Goal: Information Seeking & Learning: Learn about a topic

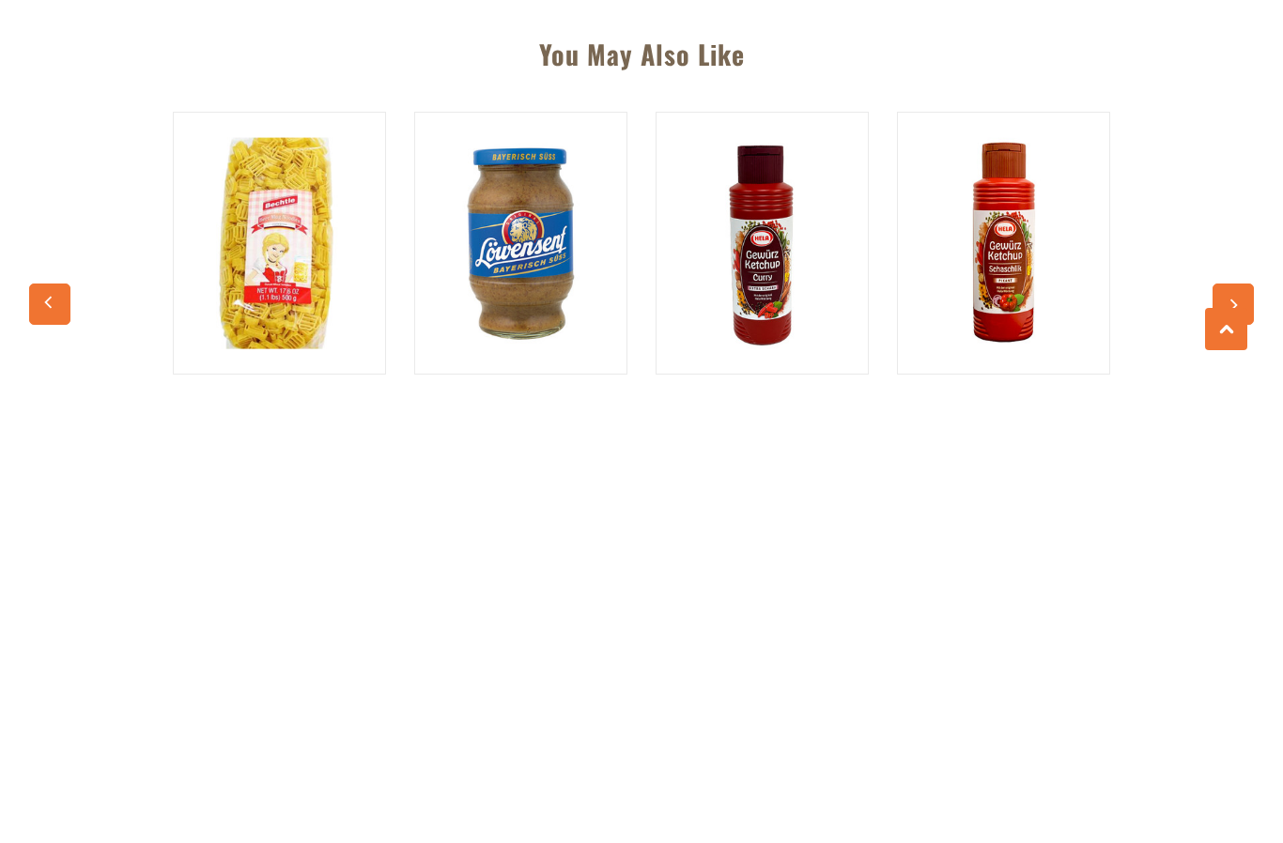
click at [1246, 751] on button "button" at bounding box center [1233, 771] width 41 height 41
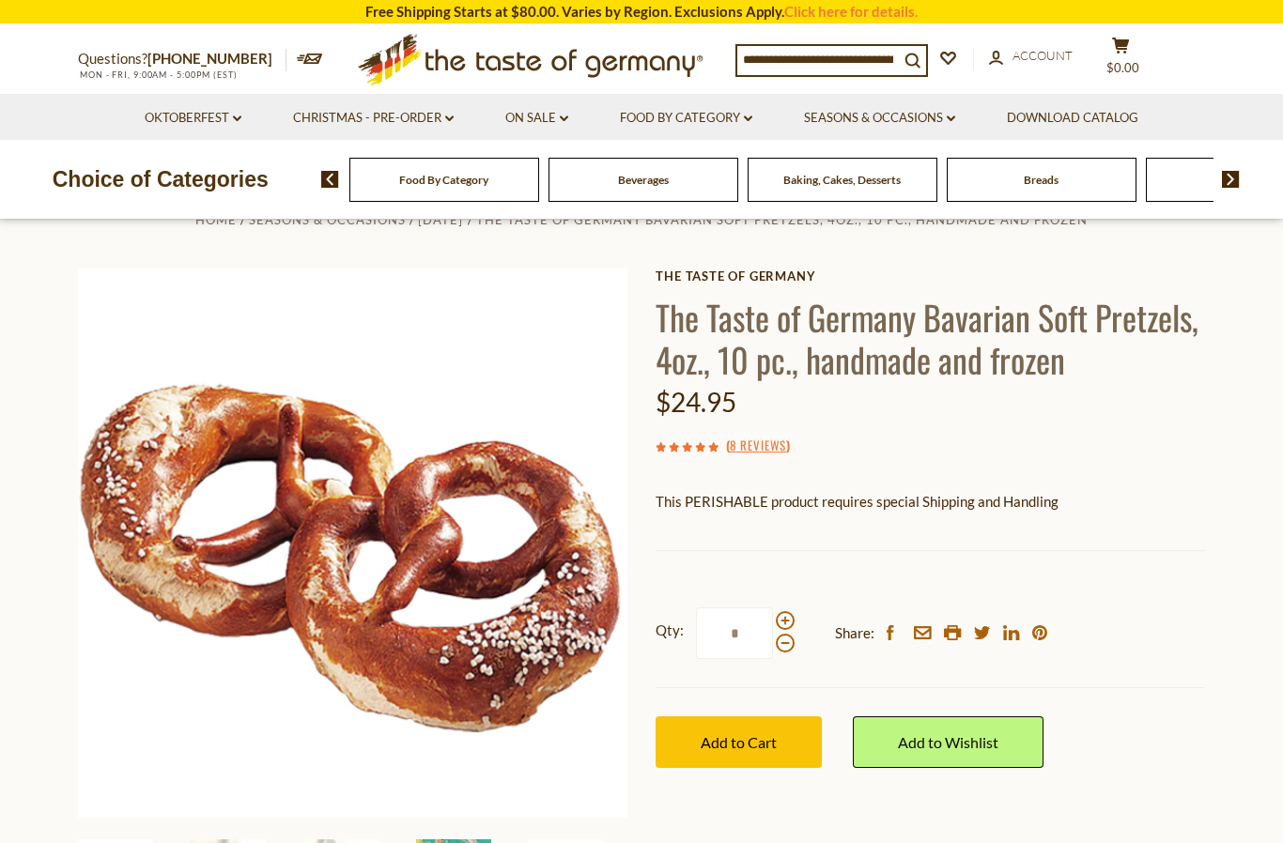
scroll to position [38, 0]
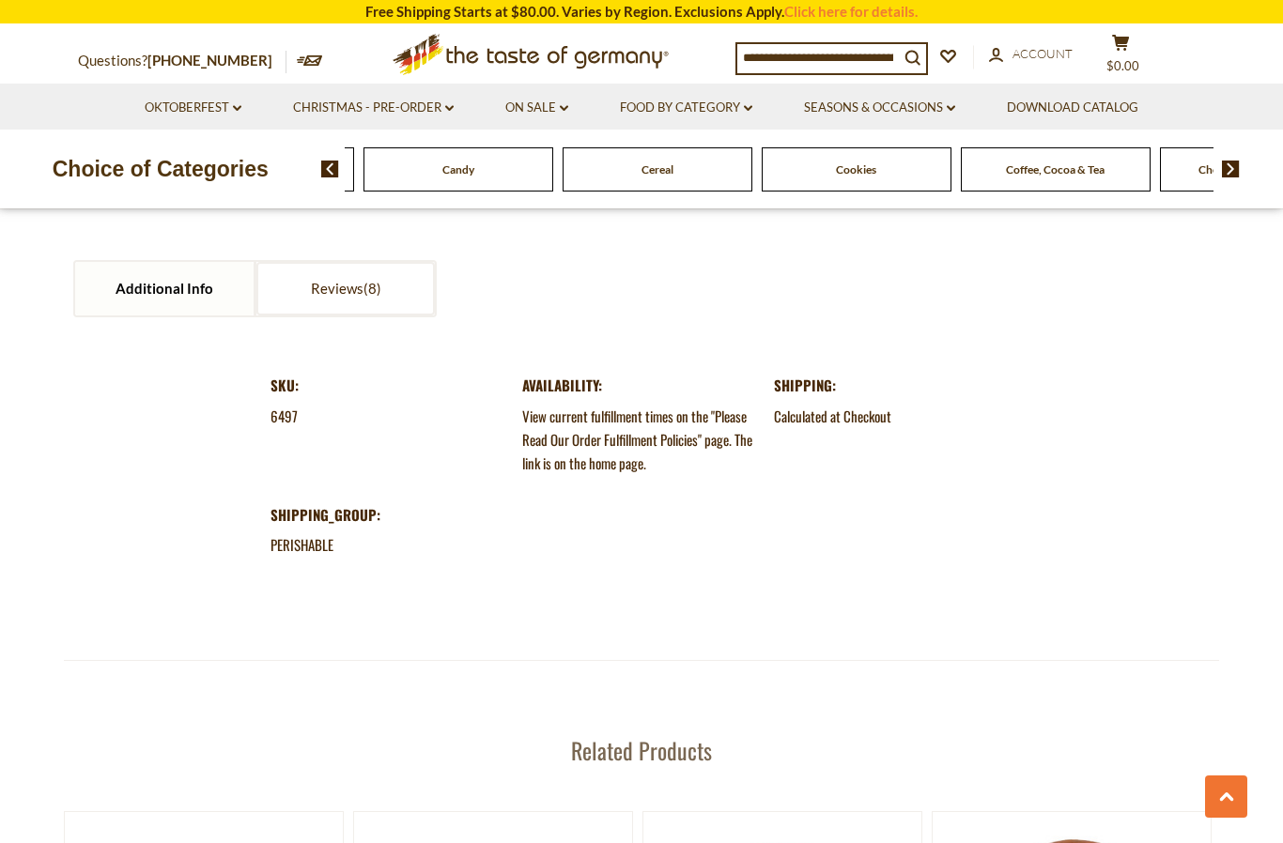
scroll to position [1976, 0]
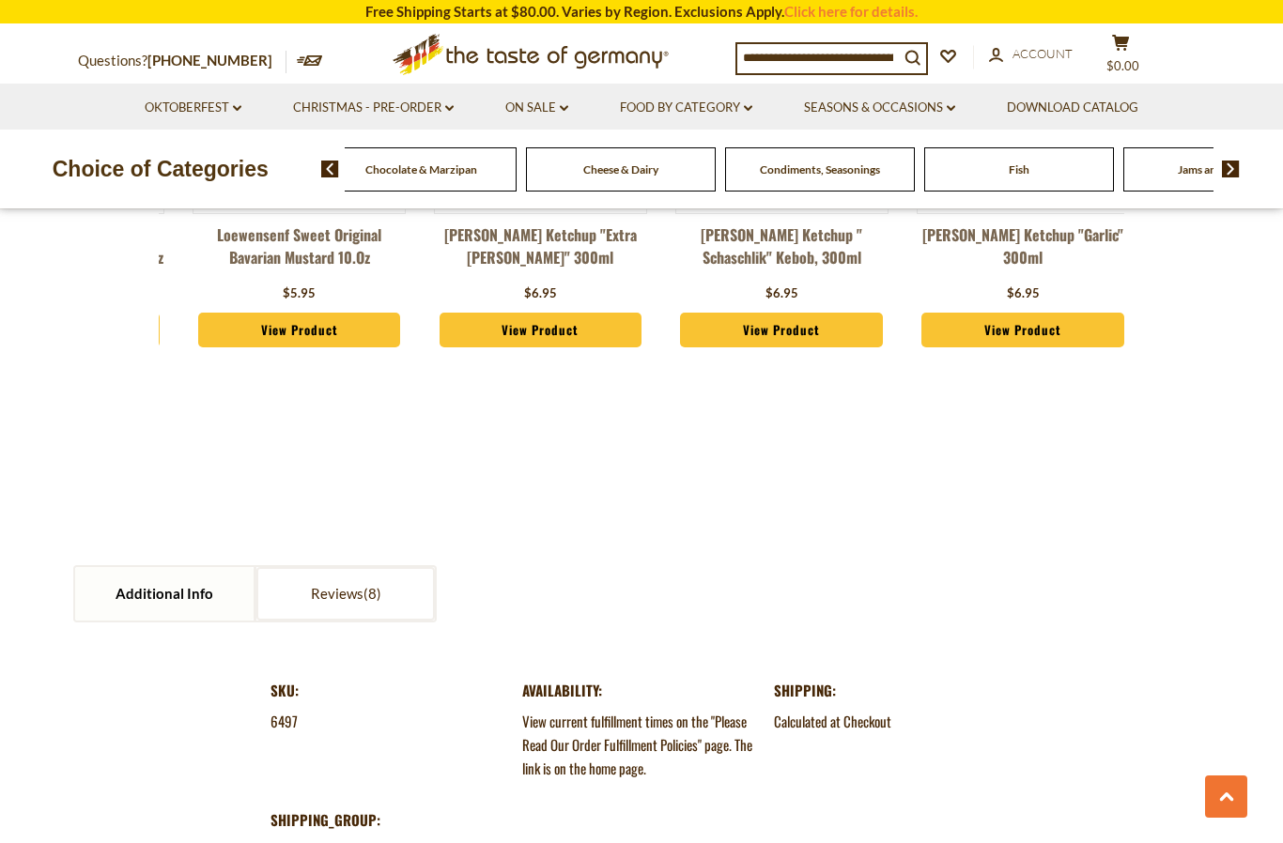
scroll to position [1684, 0]
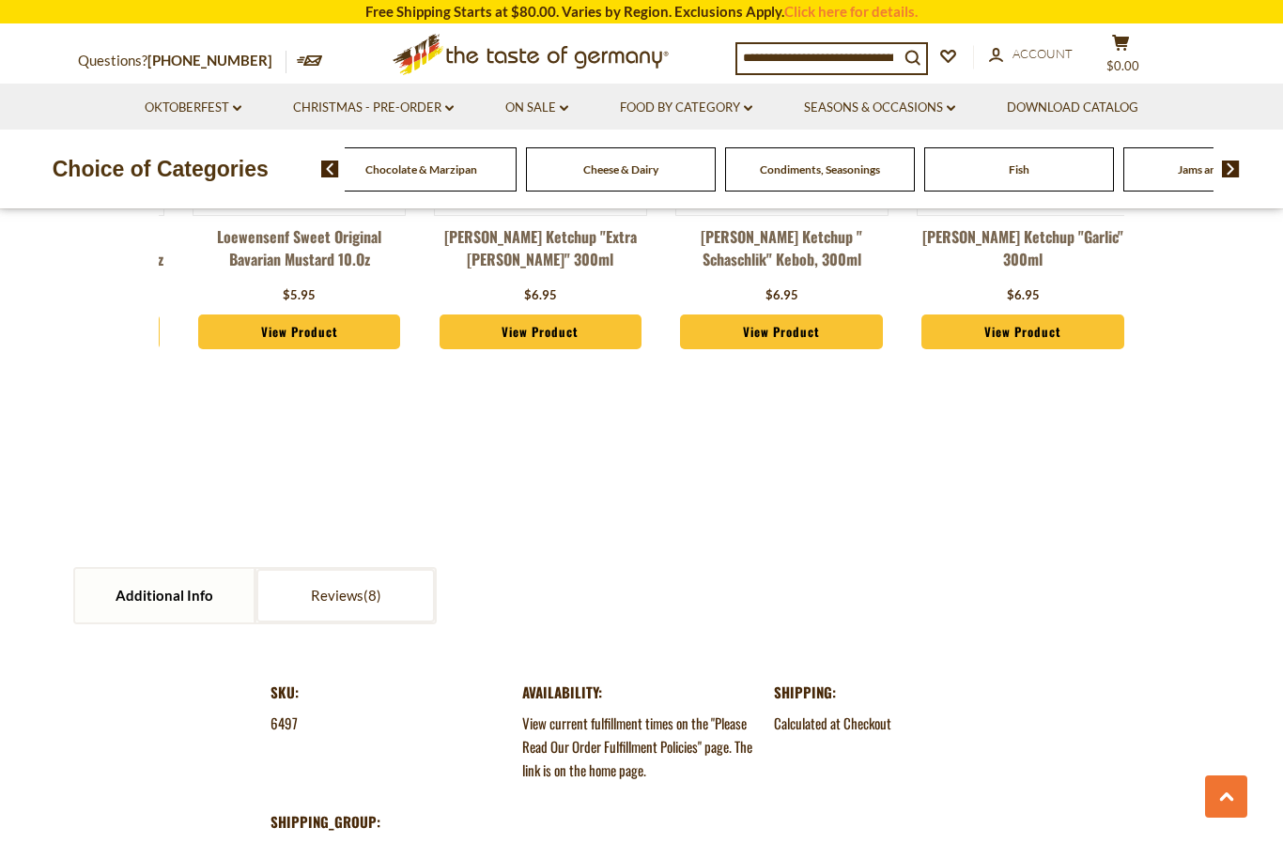
click at [760, 162] on span "Condiments, Seasonings" at bounding box center [820, 169] width 120 height 14
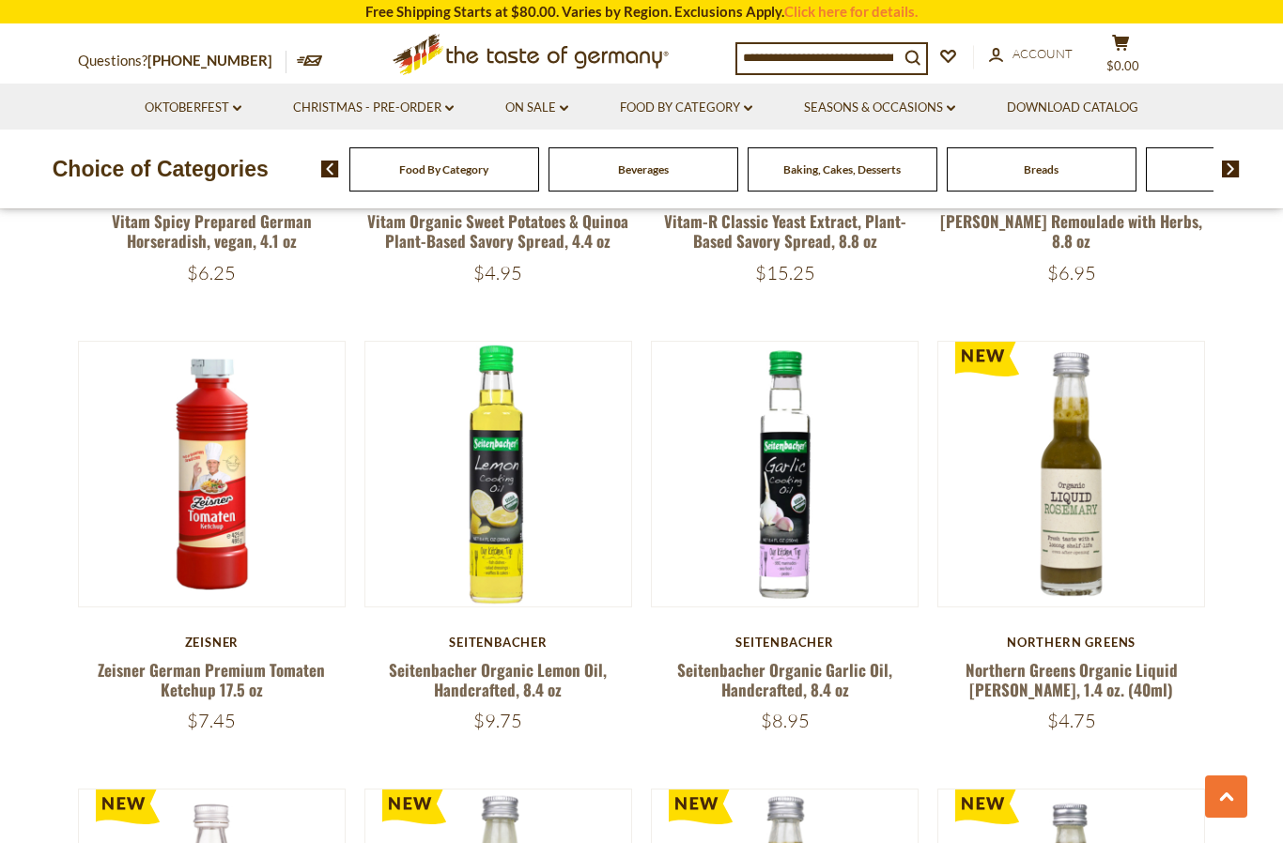
scroll to position [3167, 0]
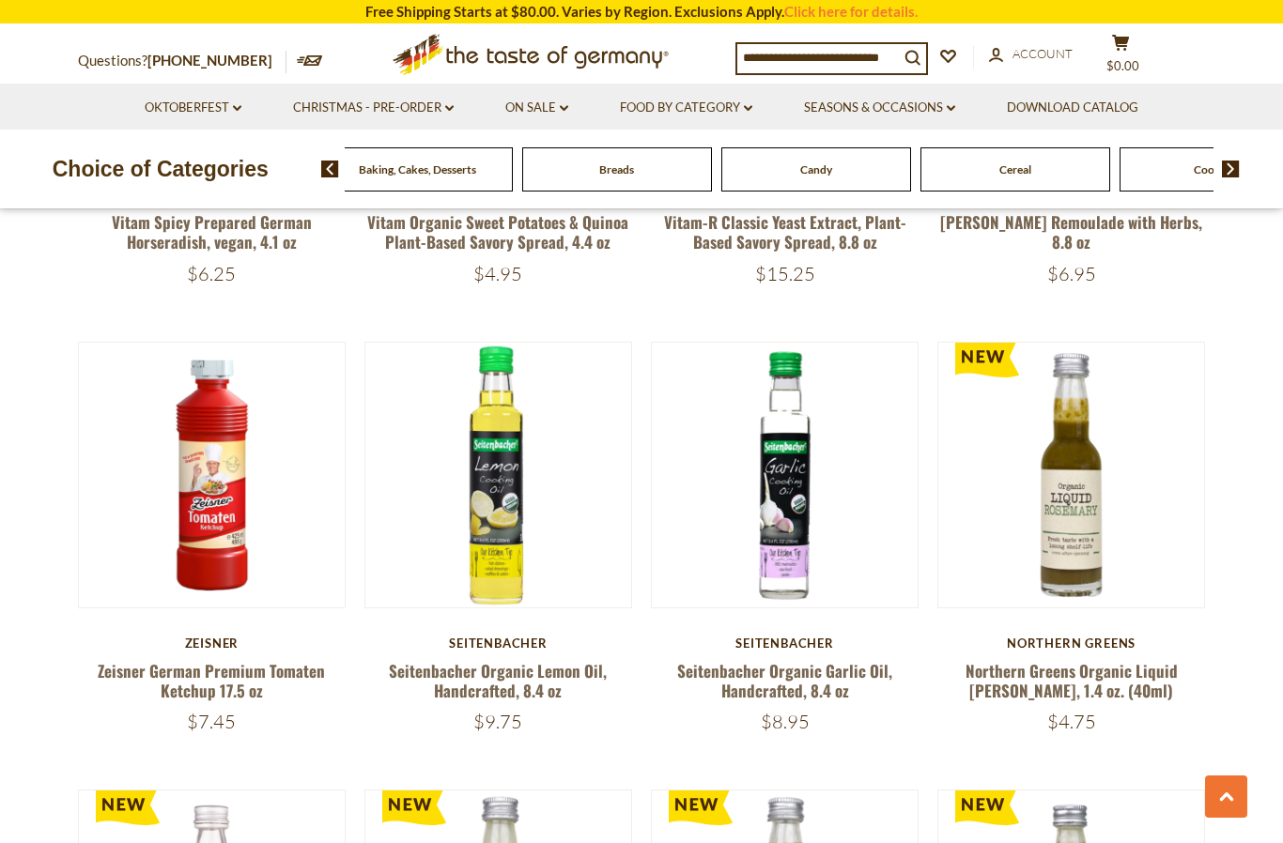
click at [803, 163] on div "Food By Category [GEOGRAPHIC_DATA] Baking, Cakes, Desserts Breads Candy Cereal …" at bounding box center [1012, 169] width 3783 height 44
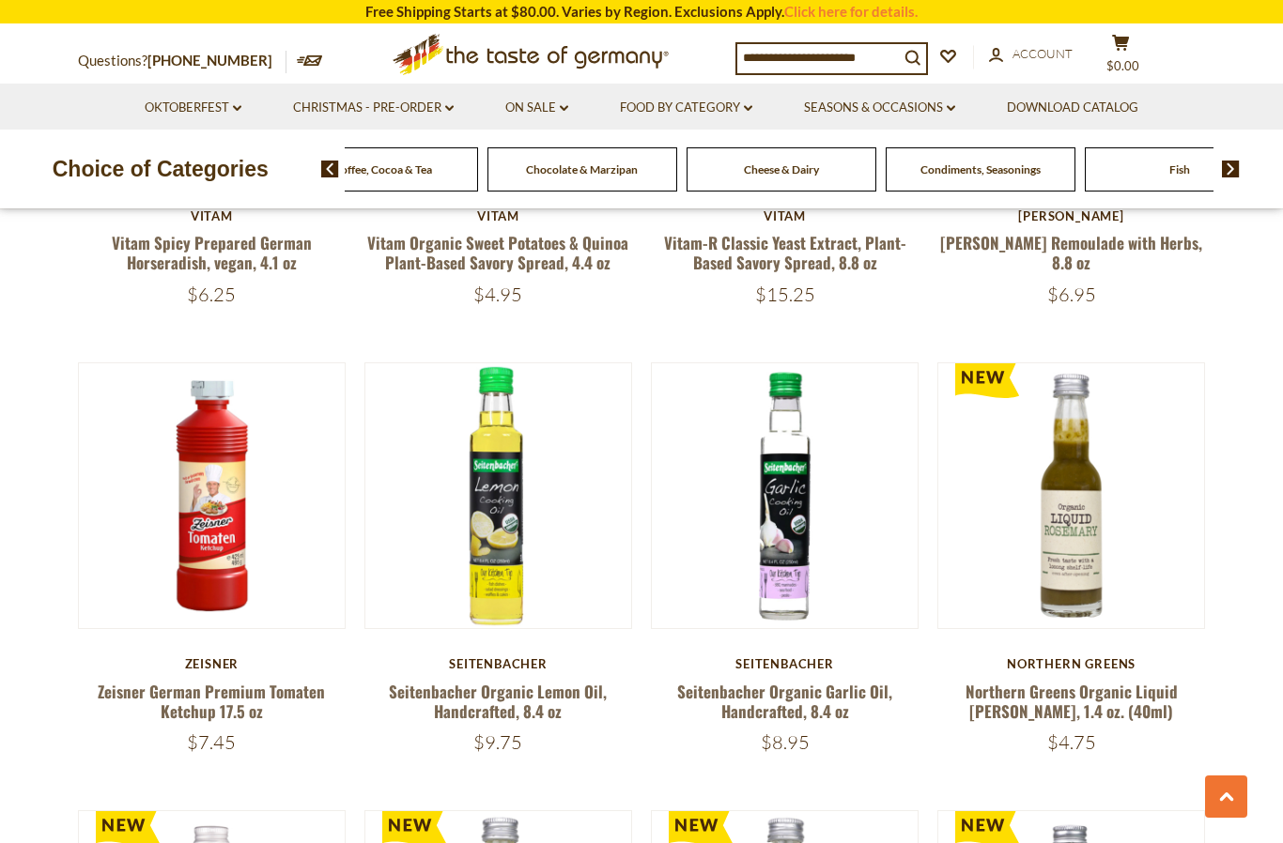
scroll to position [3134, 0]
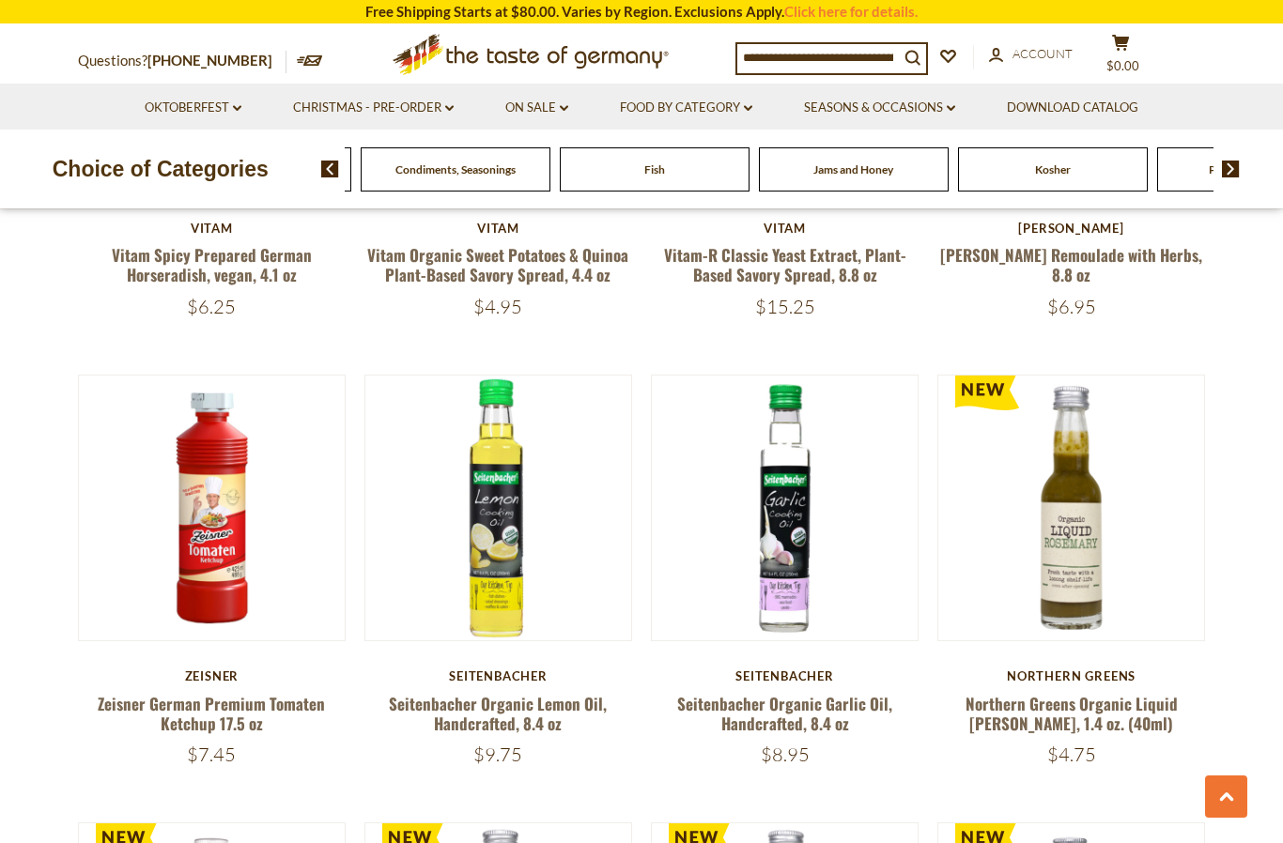
click at [294, 169] on span "Cheese & Dairy" at bounding box center [256, 169] width 75 height 14
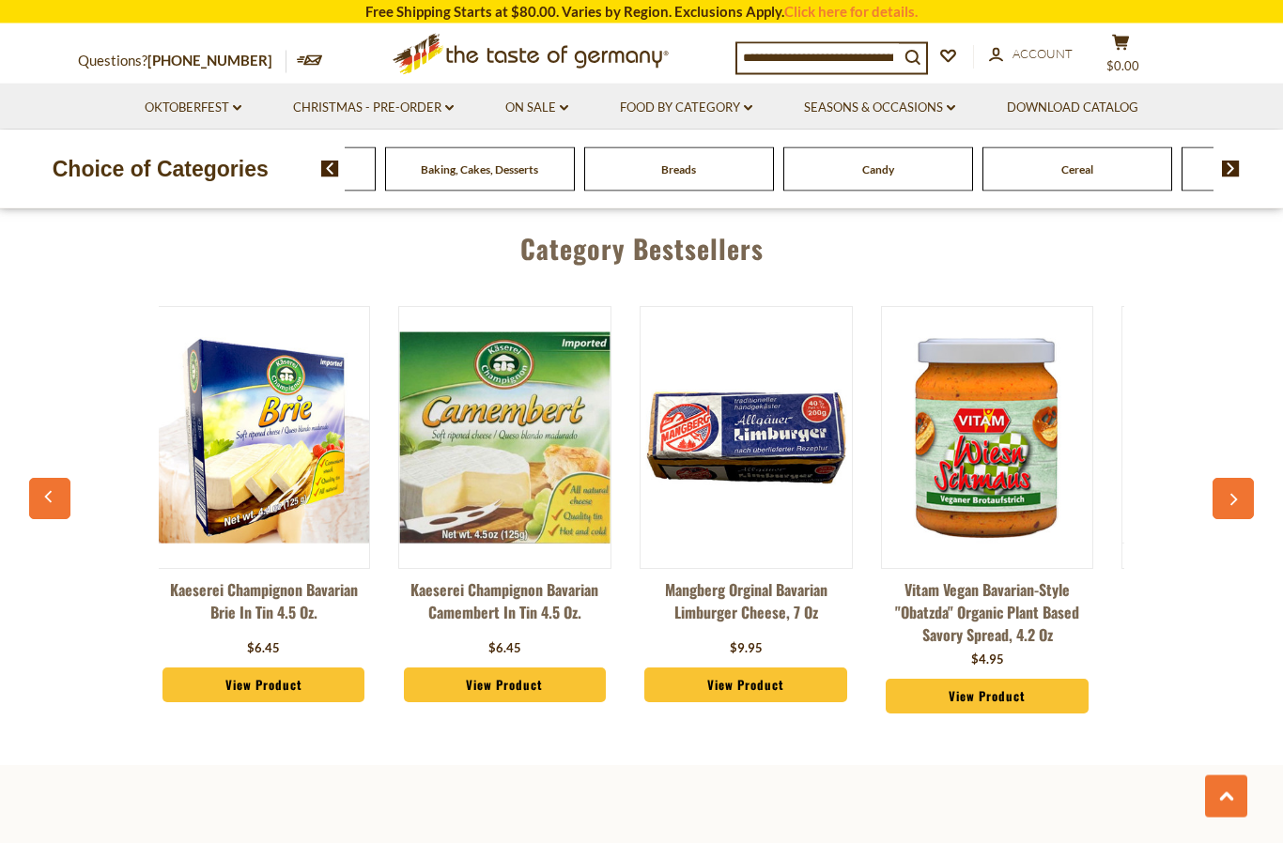
scroll to position [2919, 0]
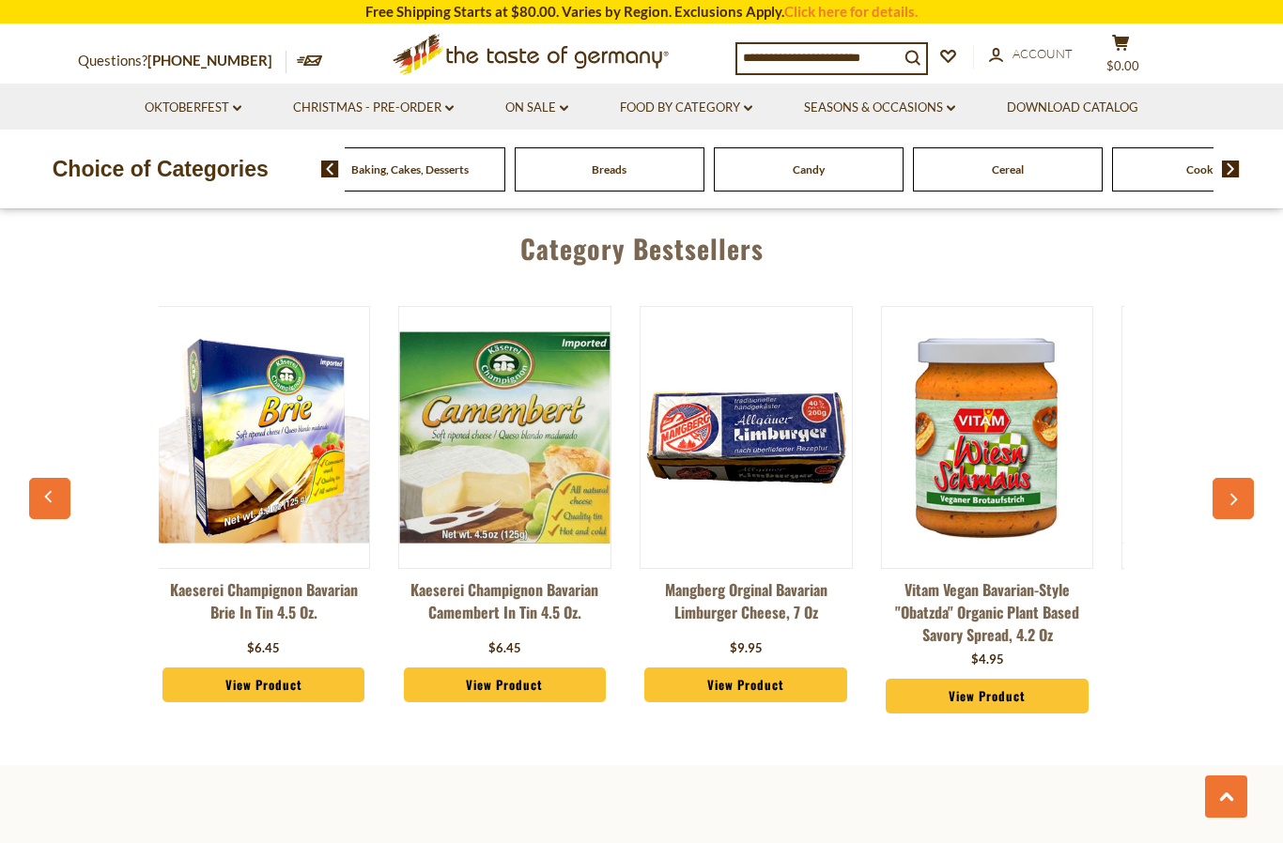
click at [107, 172] on div "Cookies" at bounding box center [12, 169] width 190 height 44
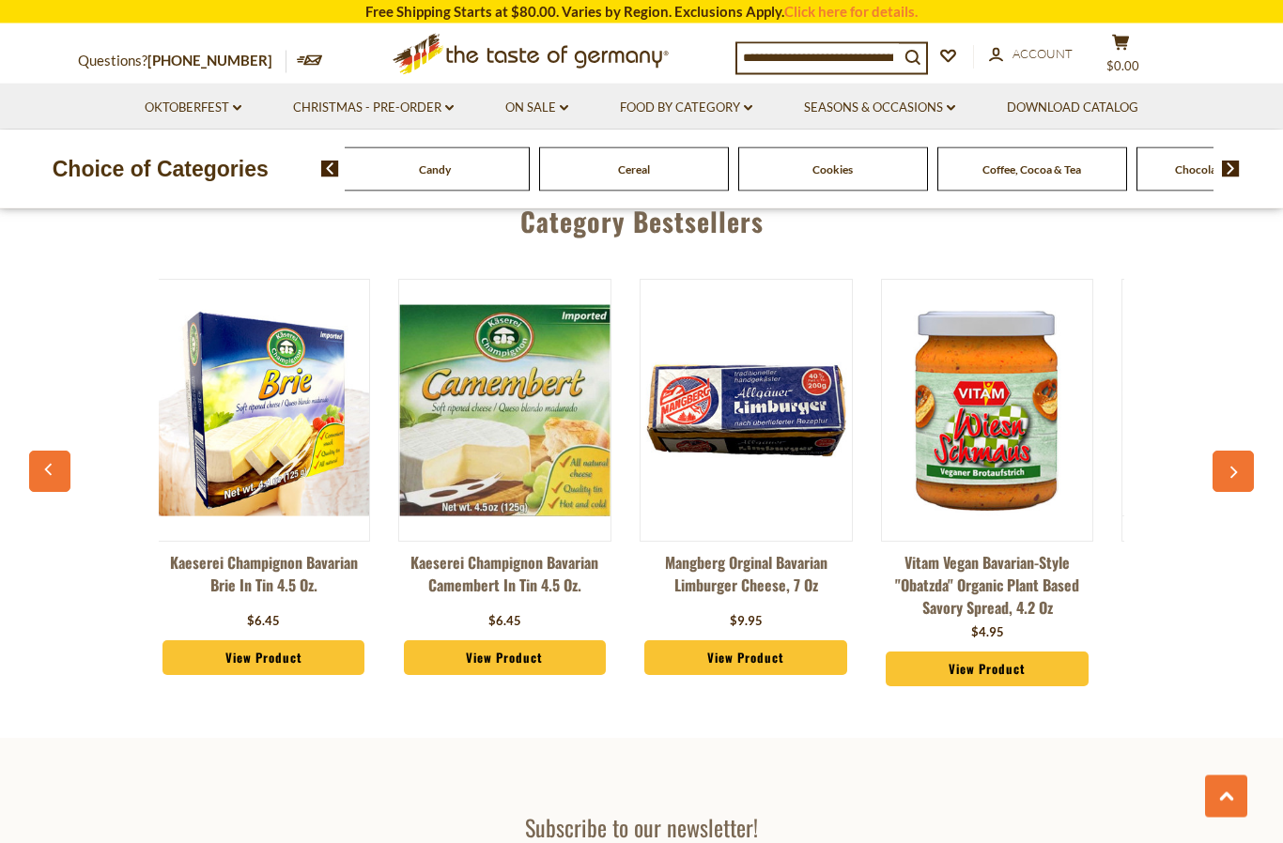
scroll to position [2948, 0]
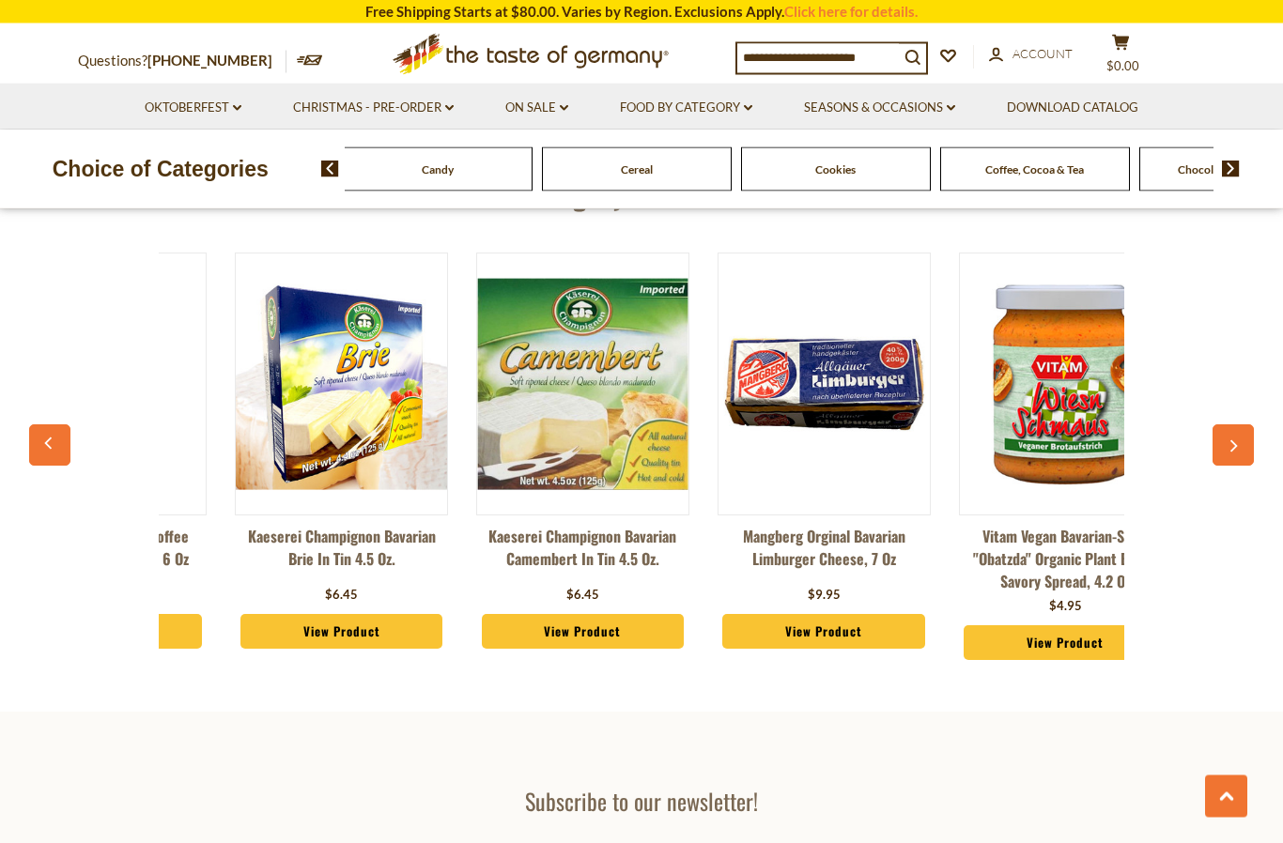
scroll to position [2981, 0]
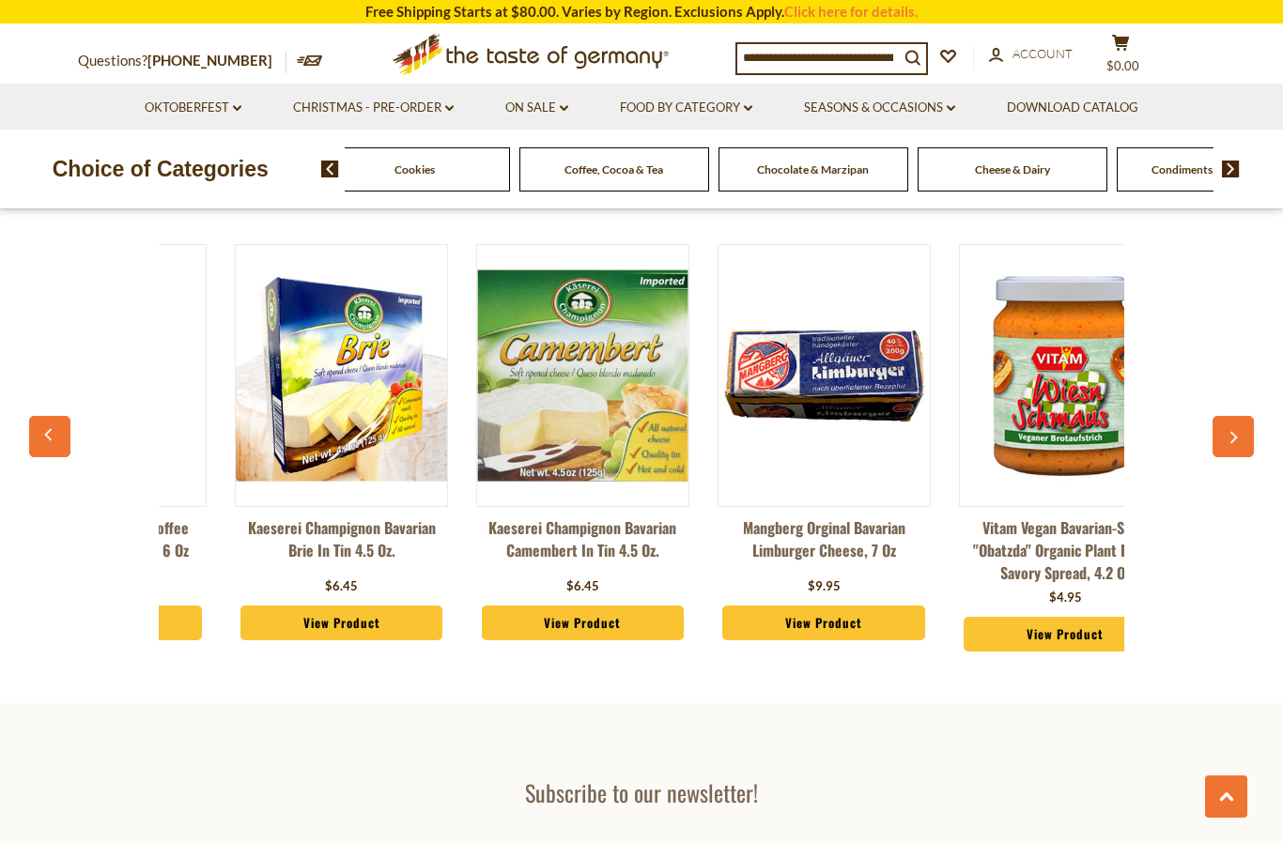
click at [824, 52] on input at bounding box center [818, 57] width 162 height 26
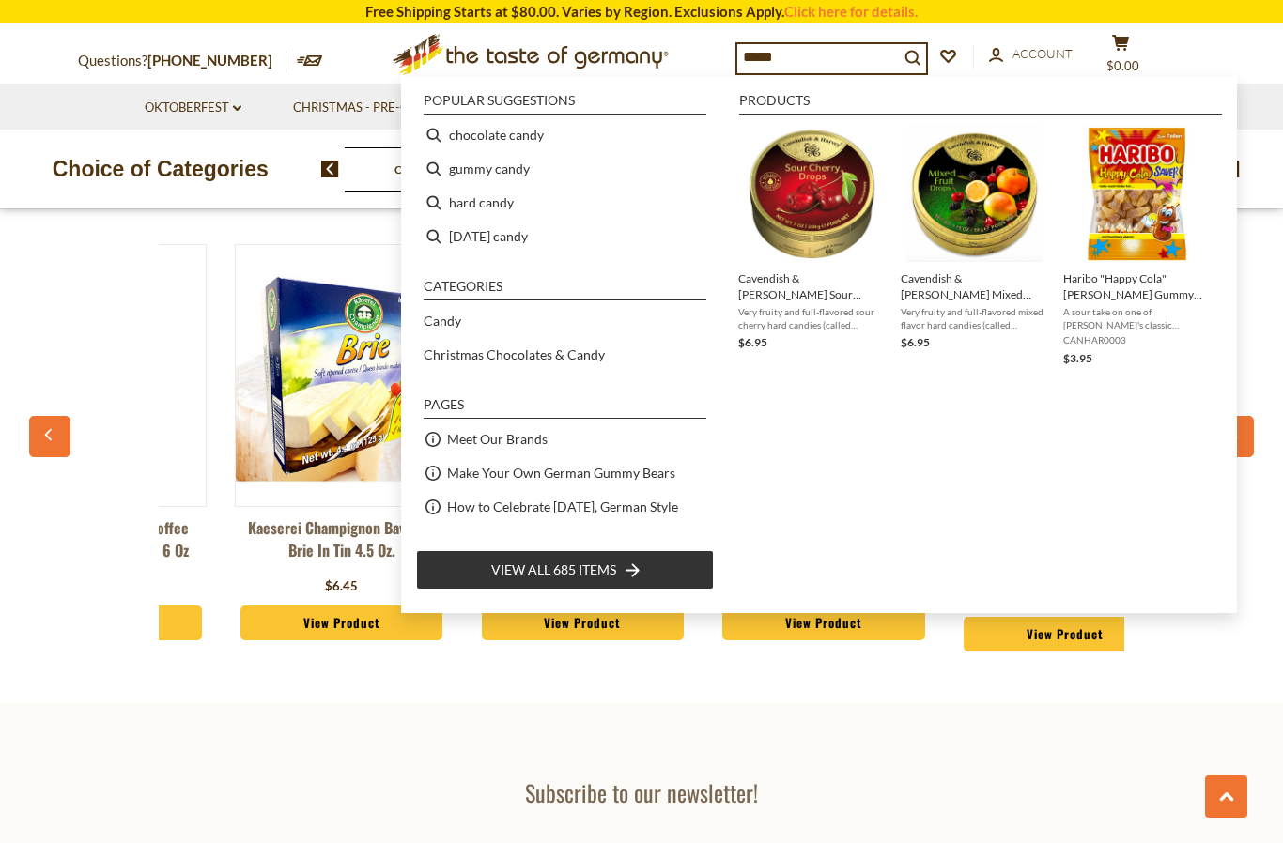
scroll to position [2945, 0]
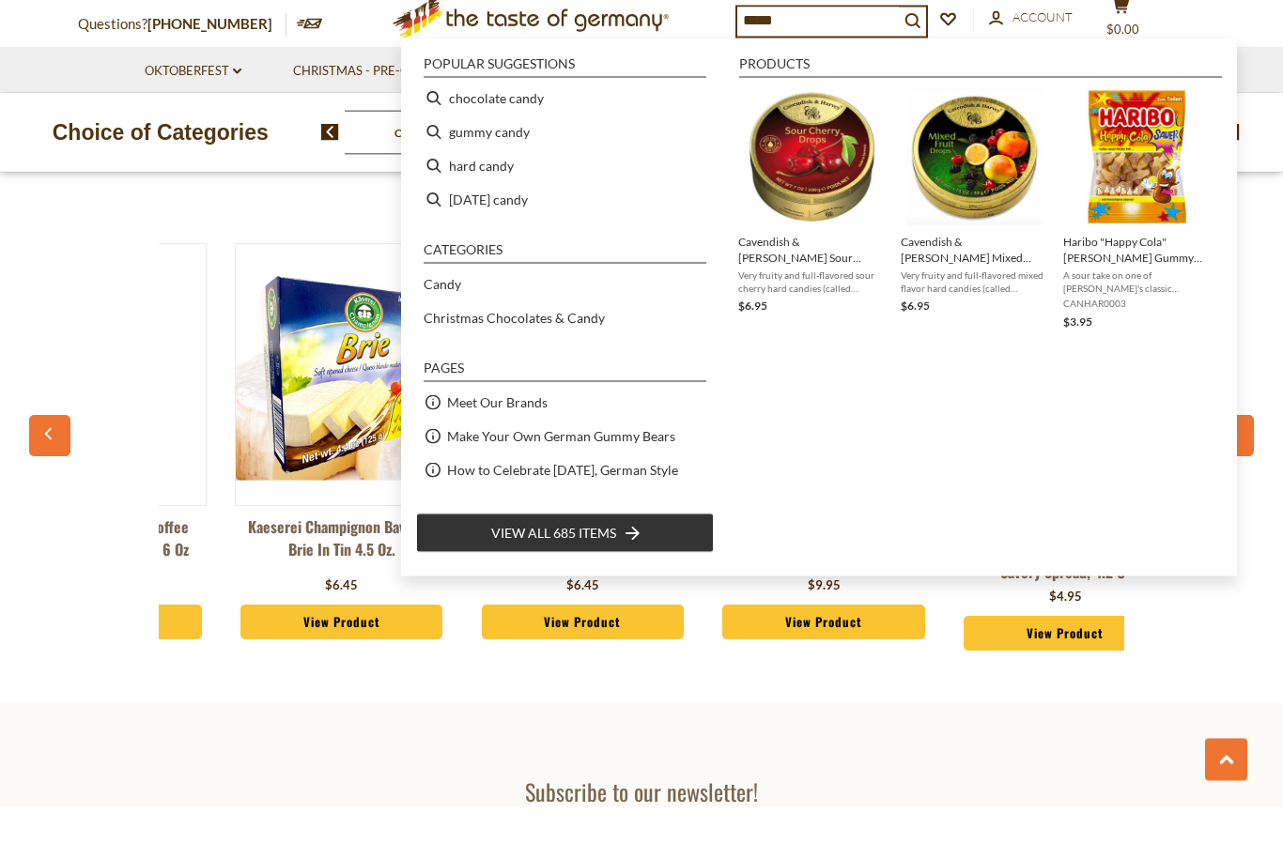
click at [828, 44] on input "*****" at bounding box center [818, 57] width 162 height 26
click at [966, 377] on div "Products Cavendish & Harvey Sour Cherry Fruit Candy Drops in large Tin, 200g Ve…" at bounding box center [976, 346] width 491 height 504
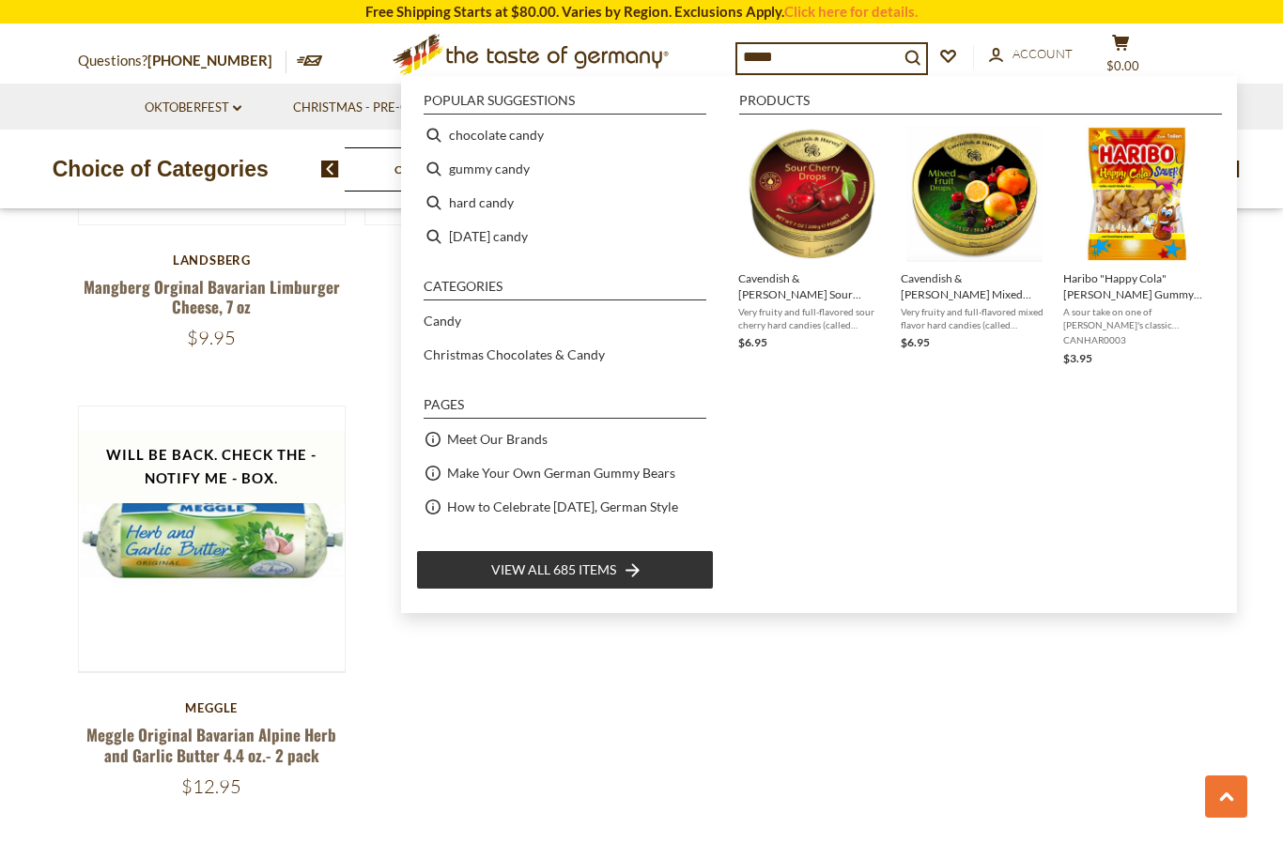
scroll to position [2173, 0]
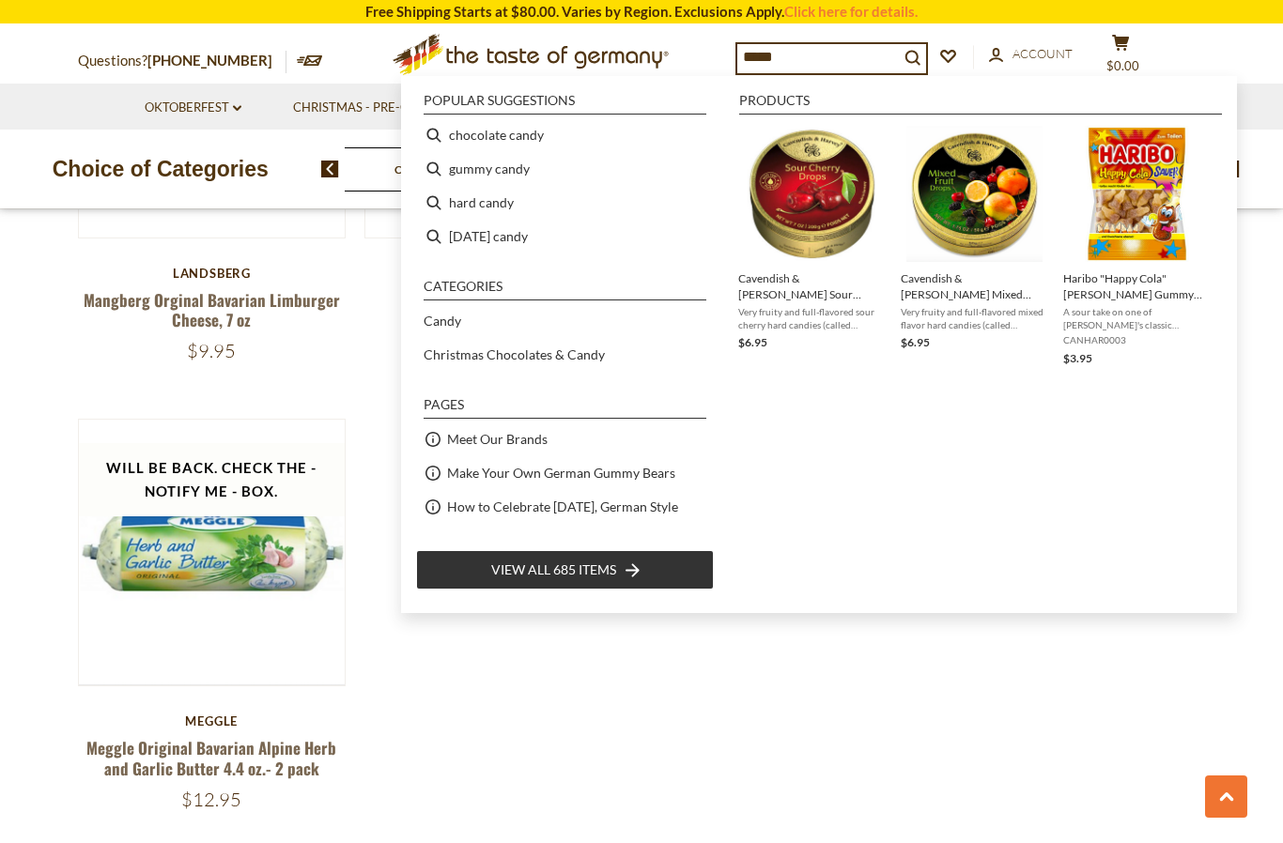
click at [578, 235] on li "easter candy" at bounding box center [565, 237] width 298 height 34
type input "**********"
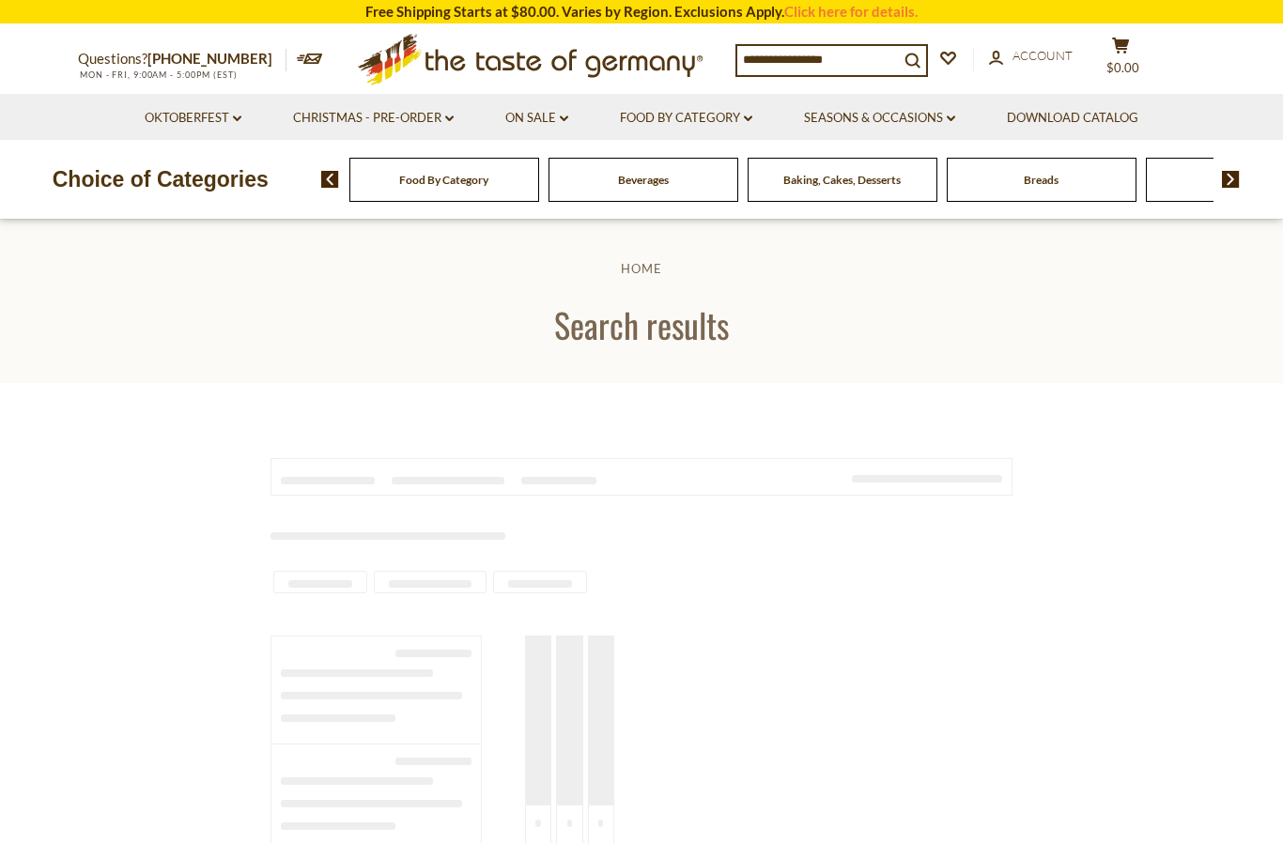
type input "**********"
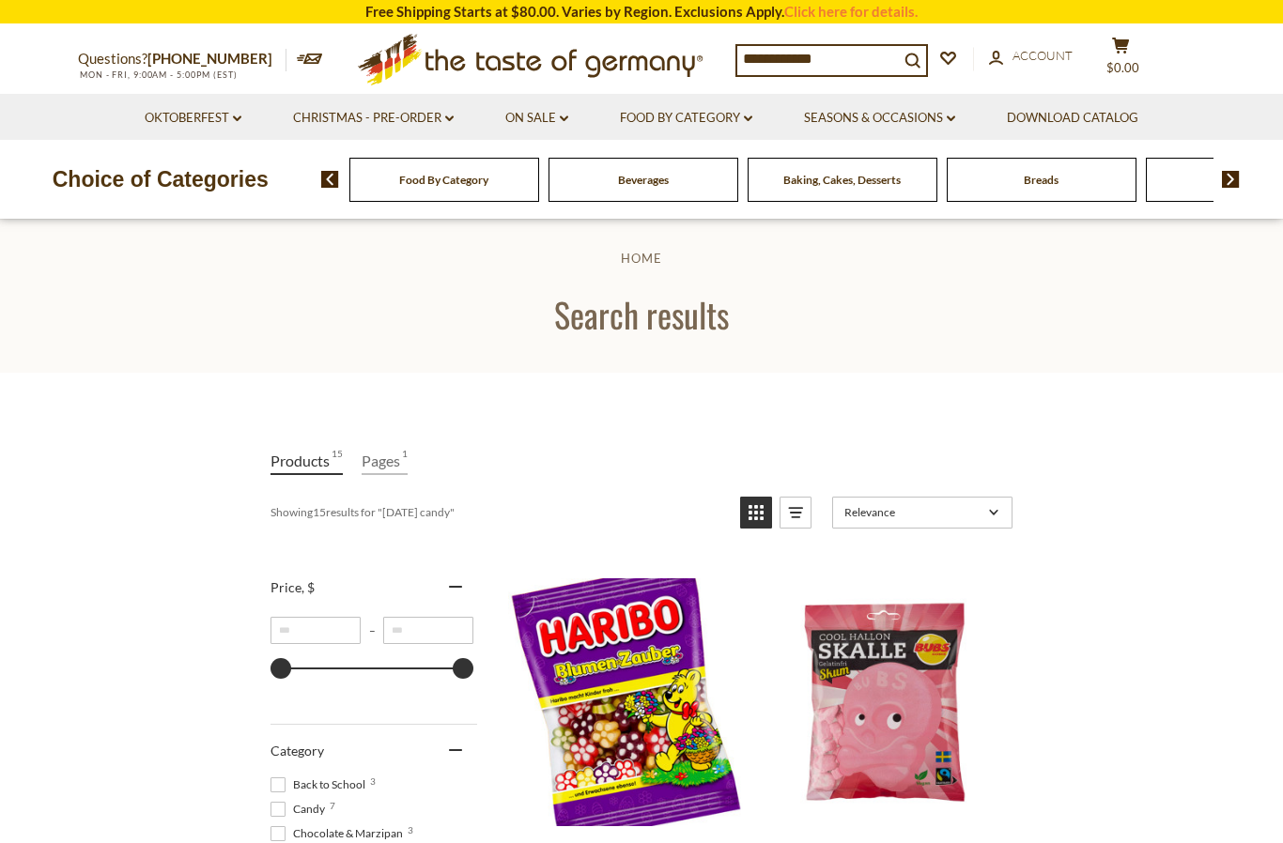
click at [1234, 180] on img at bounding box center [1231, 179] width 18 height 17
click at [1229, 177] on img at bounding box center [1231, 179] width 18 height 17
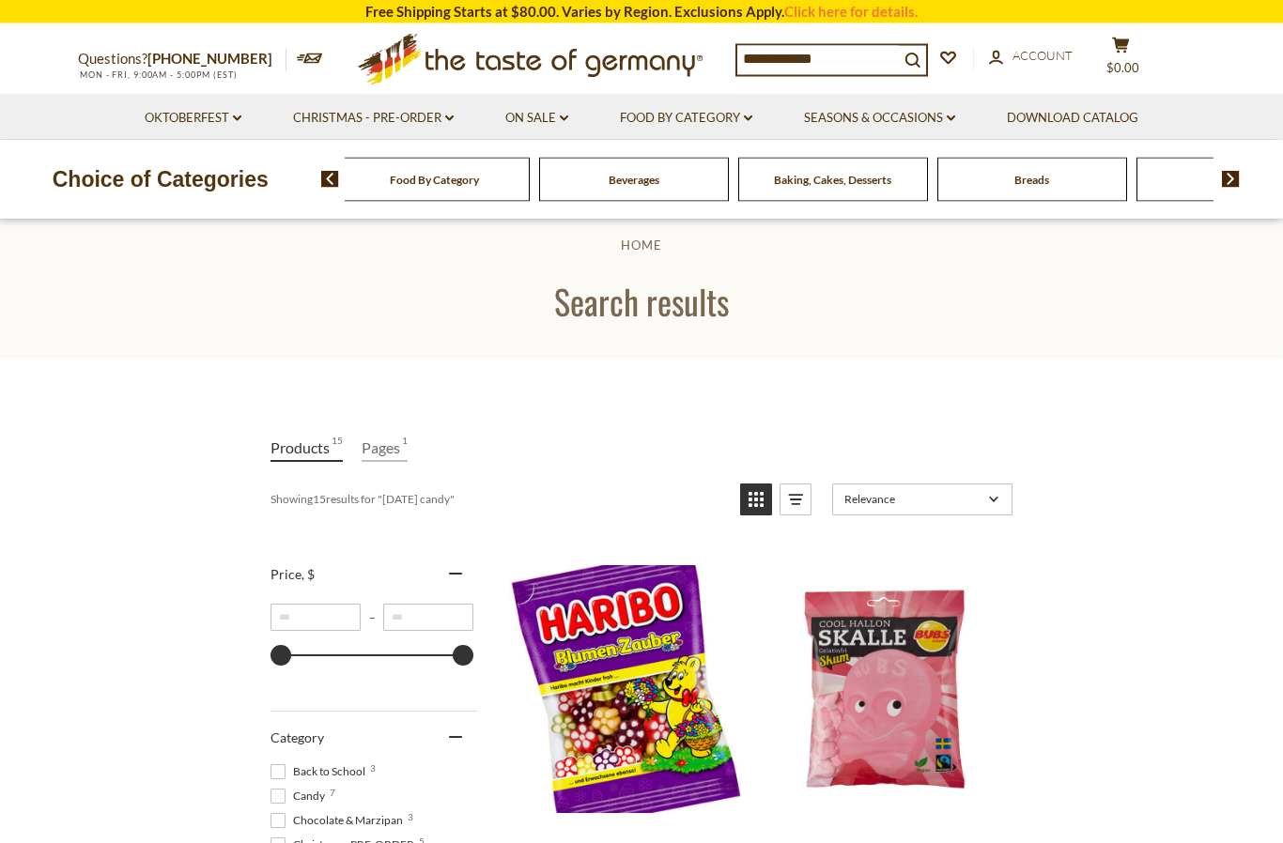
scroll to position [24, 0]
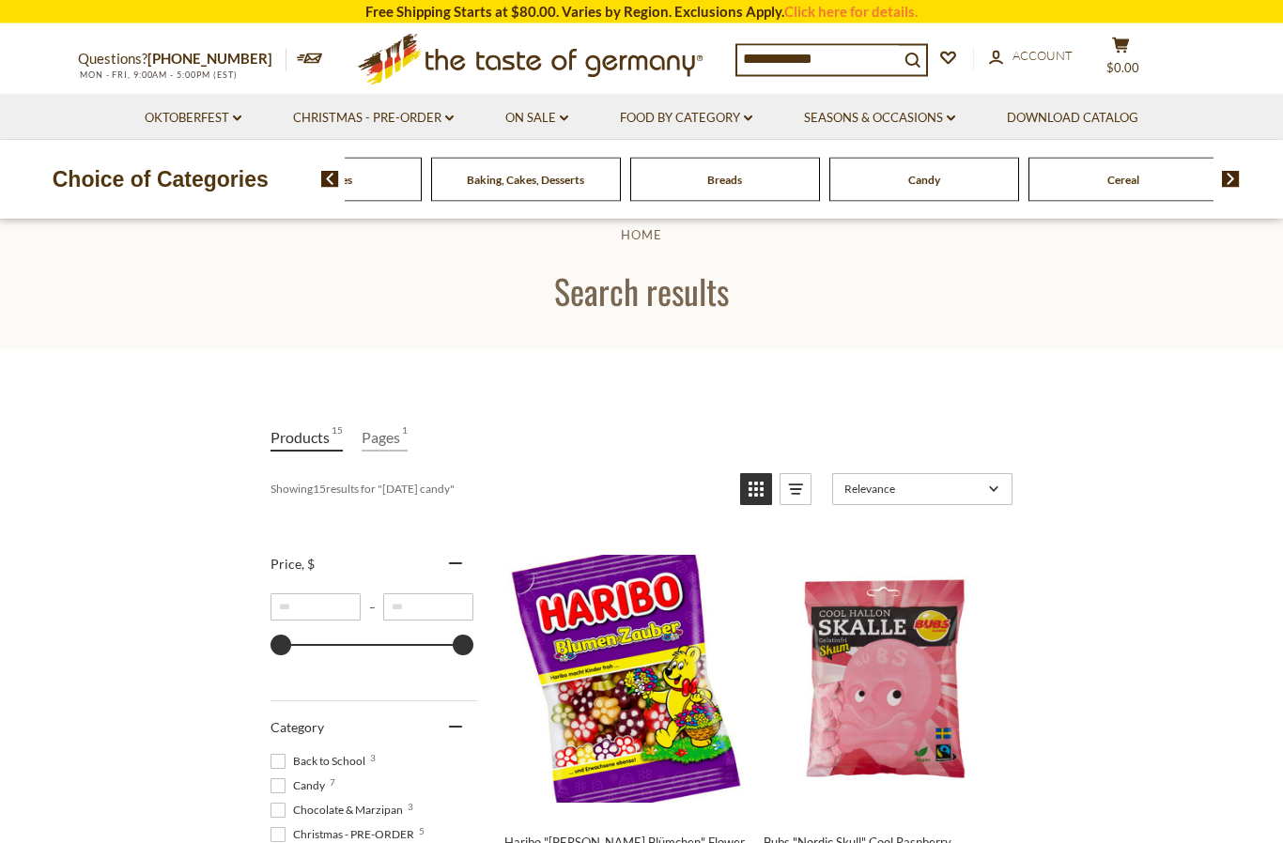
scroll to position [34, 0]
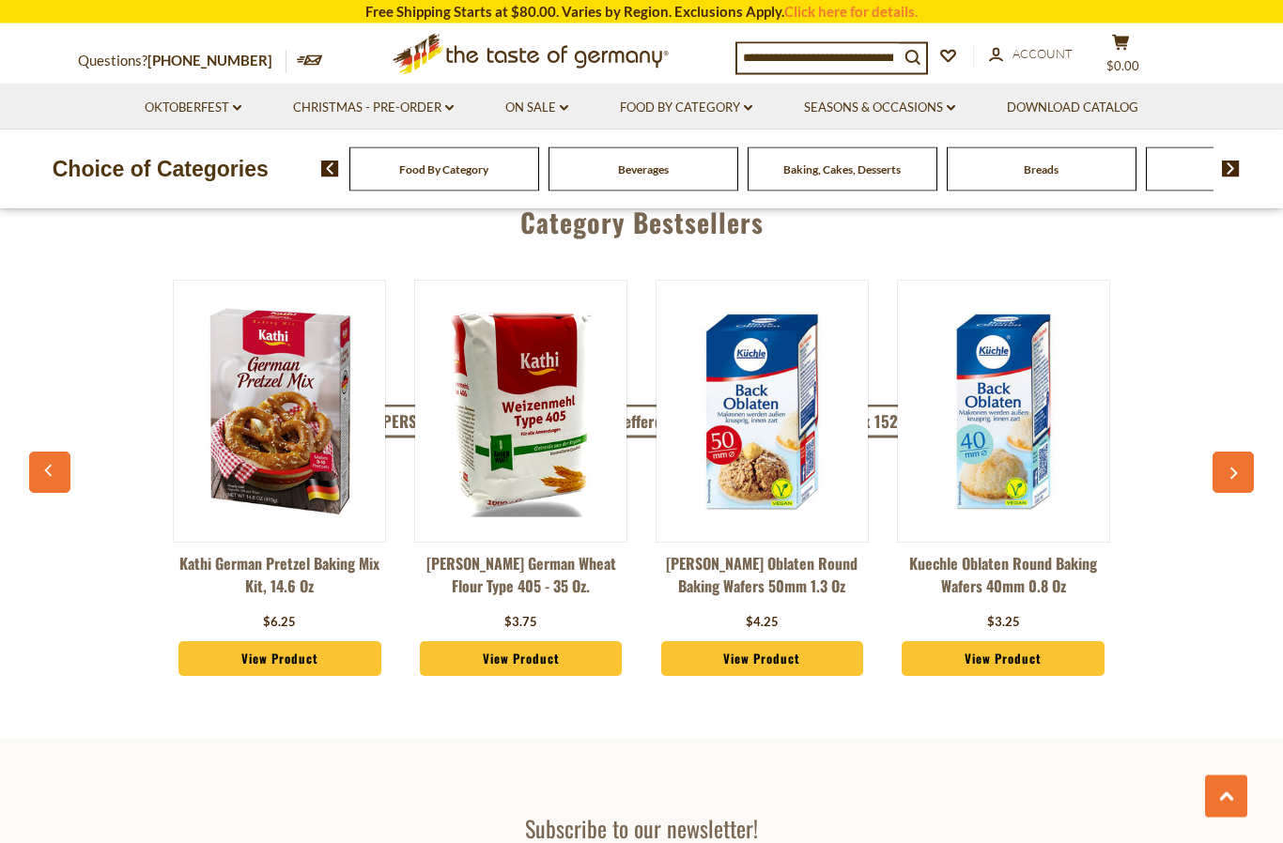
scroll to position [4883, 0]
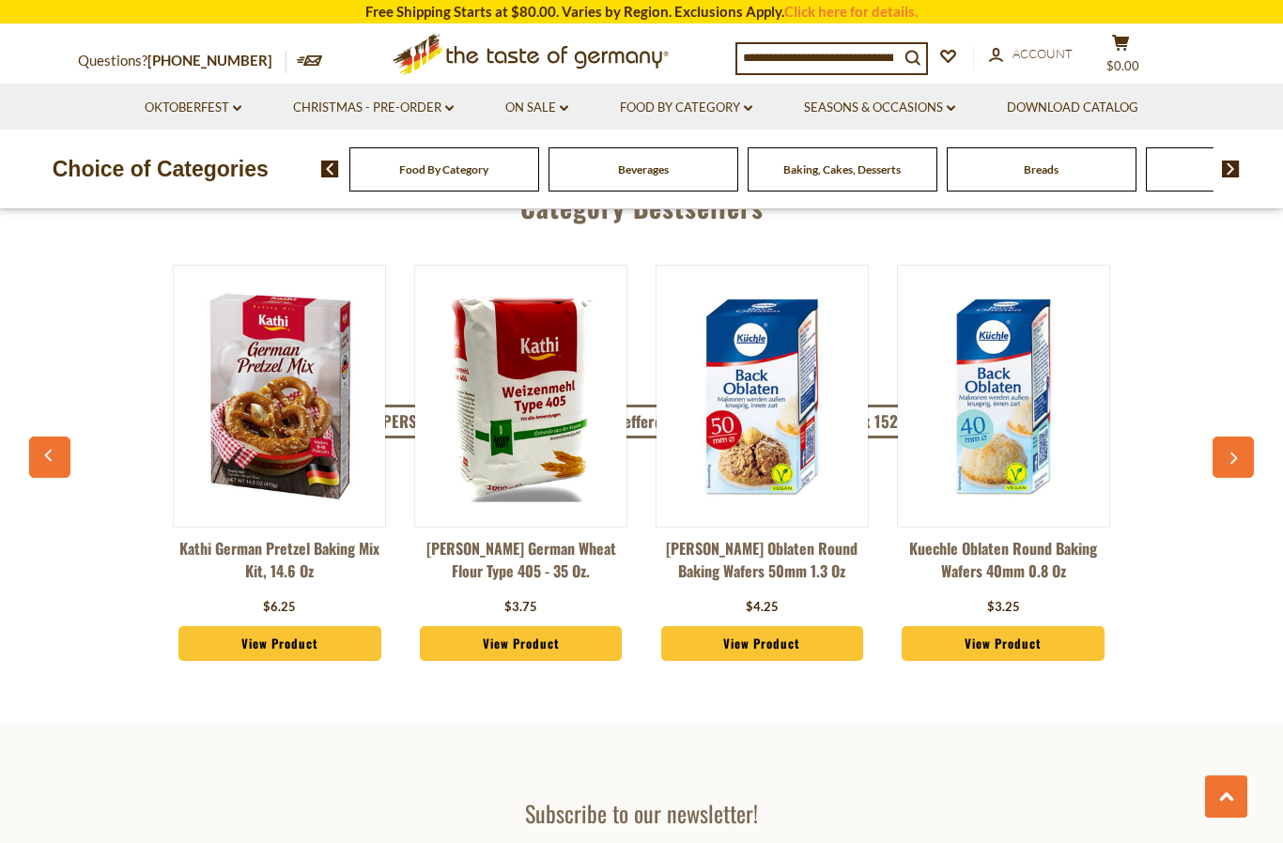
click at [297, 369] on img at bounding box center [279, 396] width 211 height 211
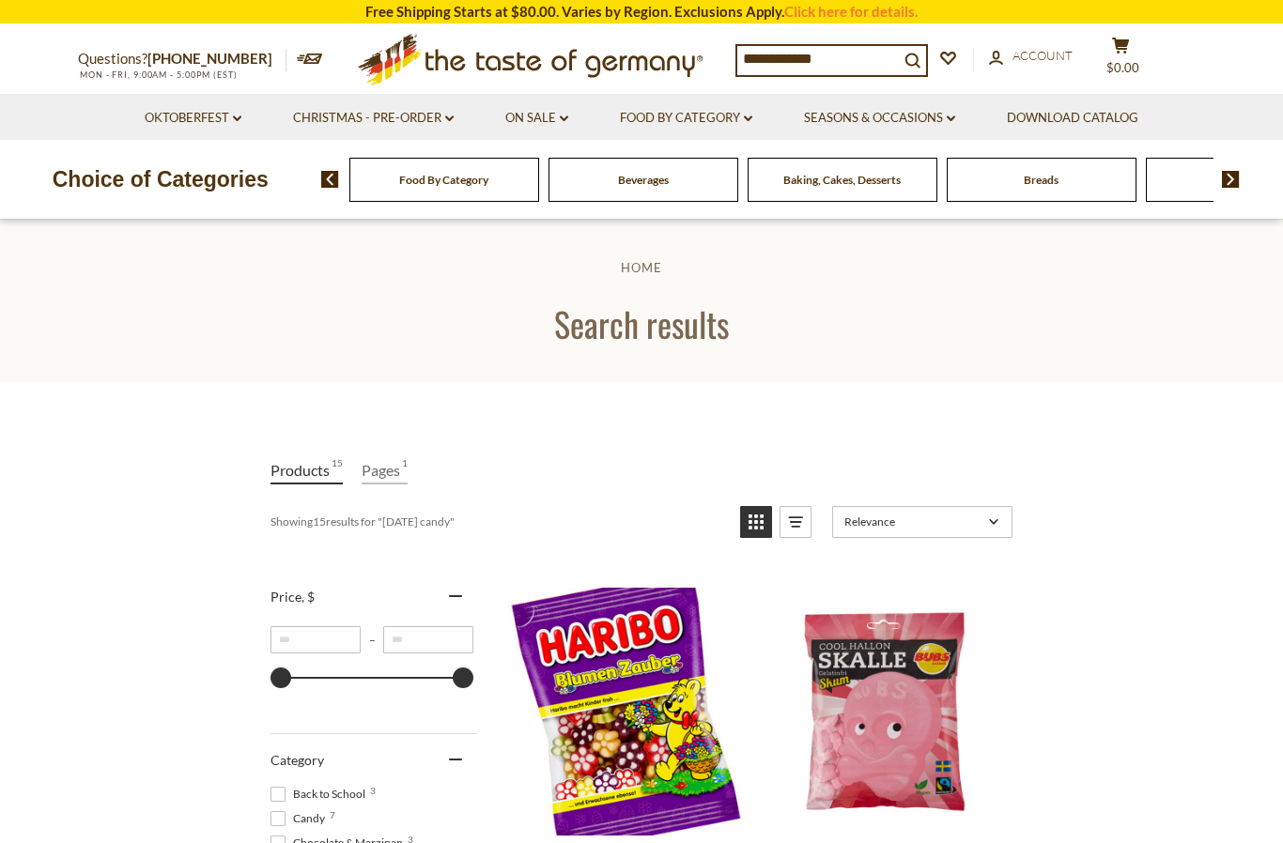
click at [1230, 177] on img at bounding box center [1231, 179] width 18 height 17
click at [1231, 176] on img at bounding box center [1231, 179] width 18 height 17
click at [1245, 175] on div "Food By Category Beverages Baking, Cakes, Desserts Breads Candy Cereal Cookies …" at bounding box center [802, 179] width 963 height 45
click at [1230, 171] on img at bounding box center [1231, 179] width 18 height 17
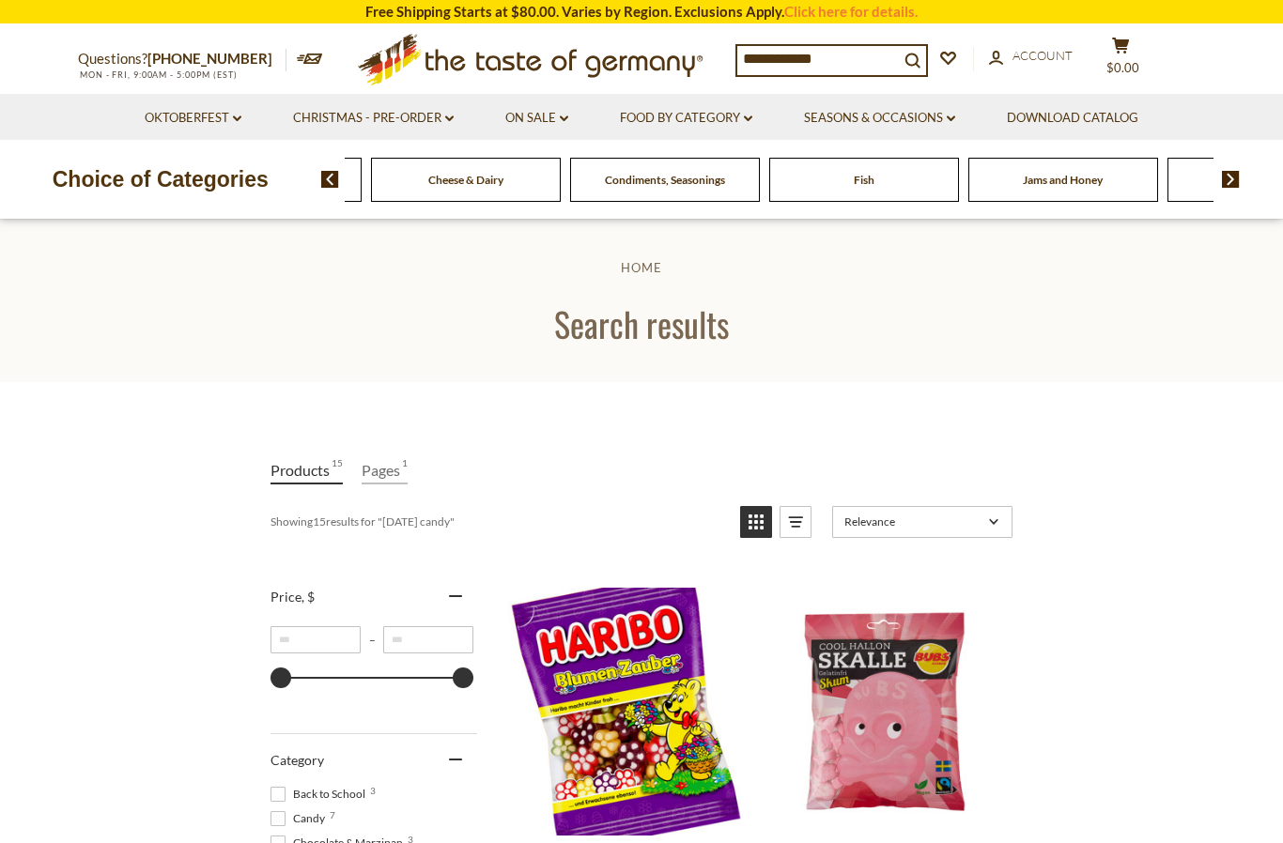
click at [1226, 178] on img at bounding box center [1231, 179] width 18 height 17
click at [1236, 171] on img at bounding box center [1231, 179] width 18 height 17
click at [1239, 171] on img at bounding box center [1231, 179] width 18 height 17
click at [1237, 184] on img at bounding box center [1231, 179] width 18 height 17
click at [1240, 161] on div "Food By Category Beverages Baking, Cakes, Desserts Breads Candy Cereal Cookies …" at bounding box center [802, 179] width 963 height 45
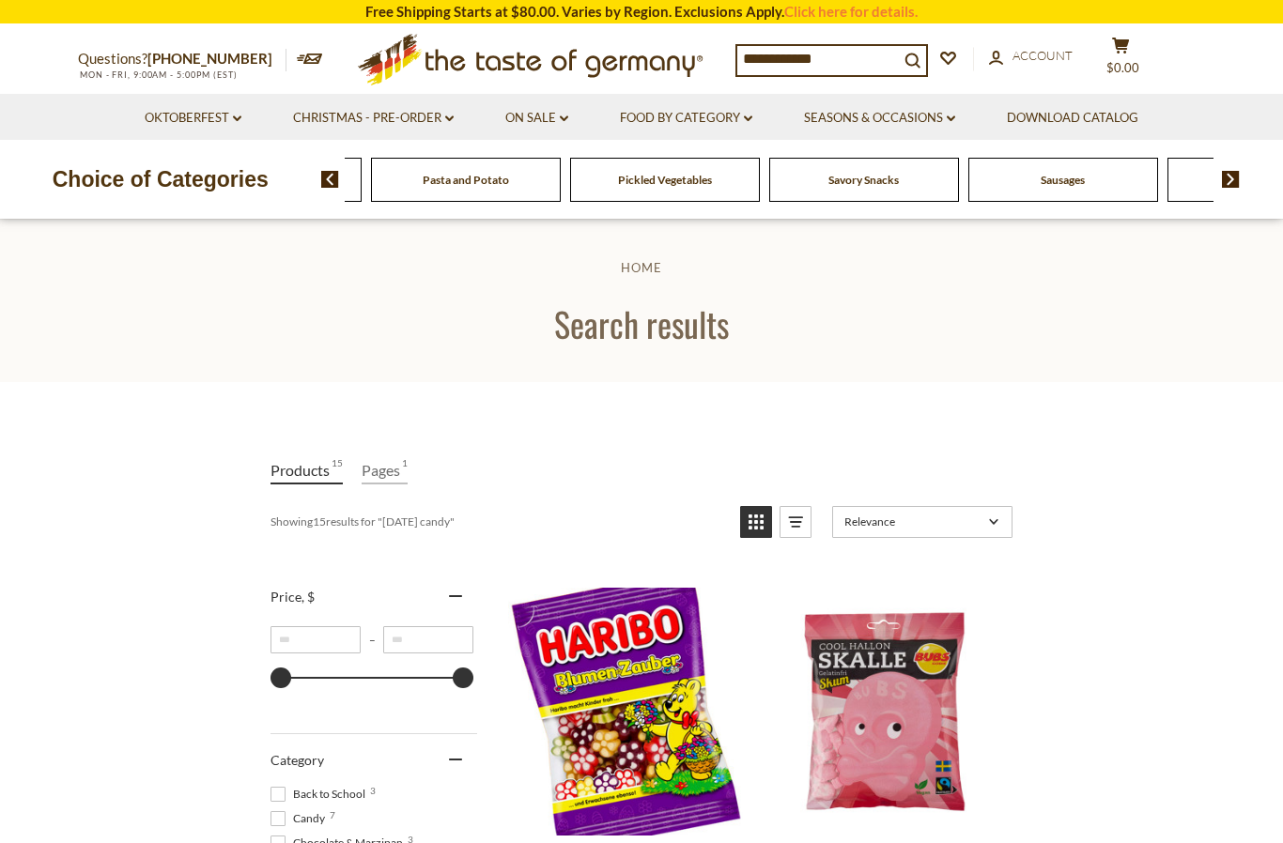
click at [1063, 182] on div "Food By Category Beverages Baking, Cakes, Desserts Breads Candy Cereal Cookies …" at bounding box center [780, 180] width 870 height 44
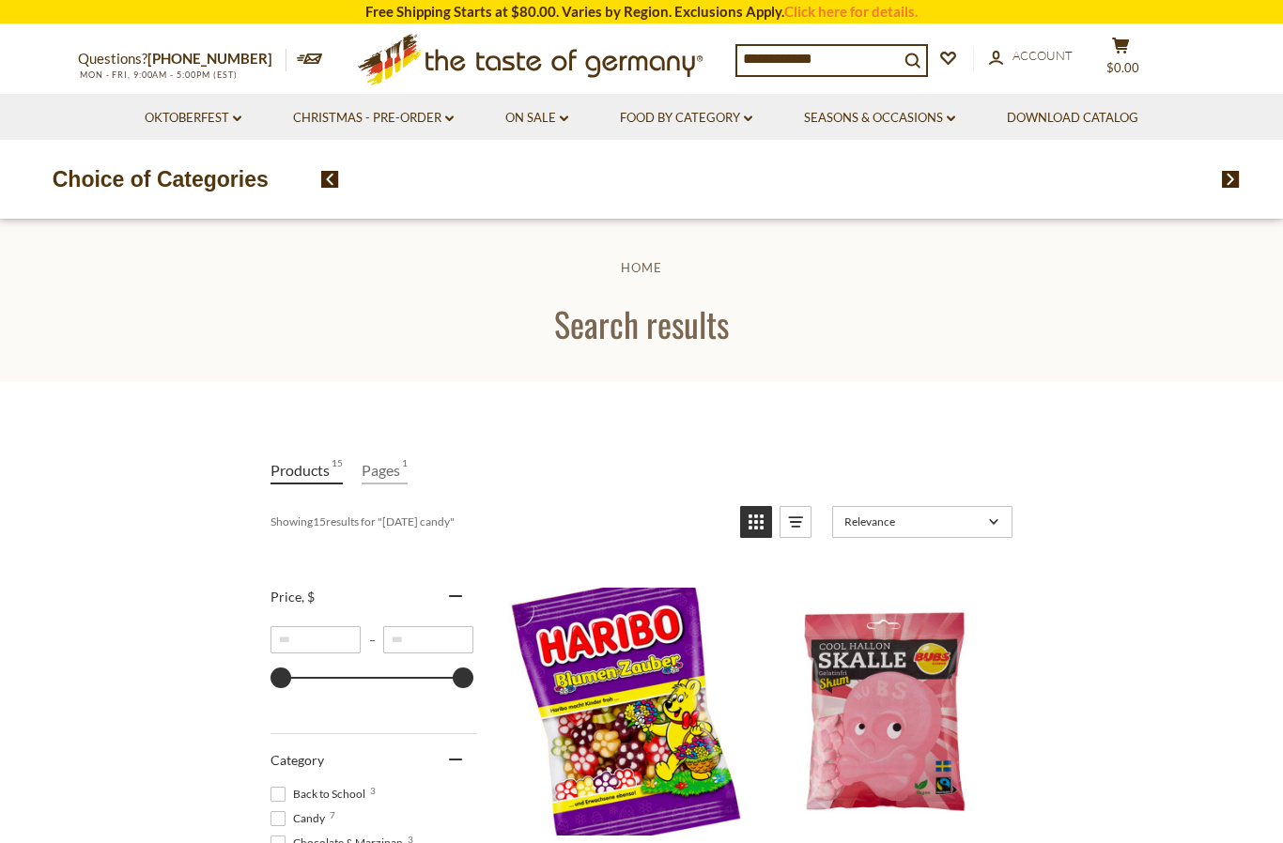
click at [1237, 173] on img at bounding box center [1231, 179] width 18 height 17
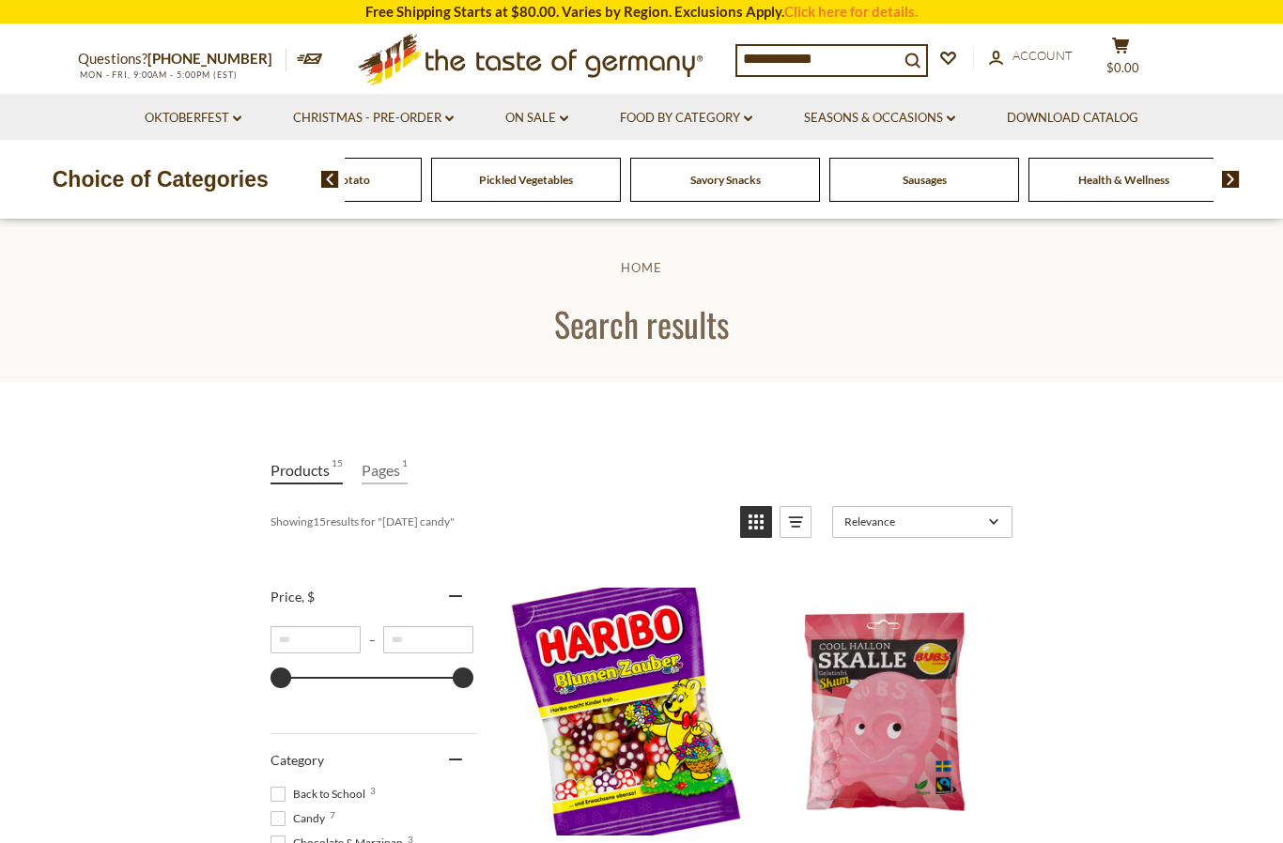
click at [928, 179] on div "Food By Category Beverages Baking, Cakes, Desserts Breads Candy Cereal Cookies …" at bounding box center [780, 180] width 870 height 44
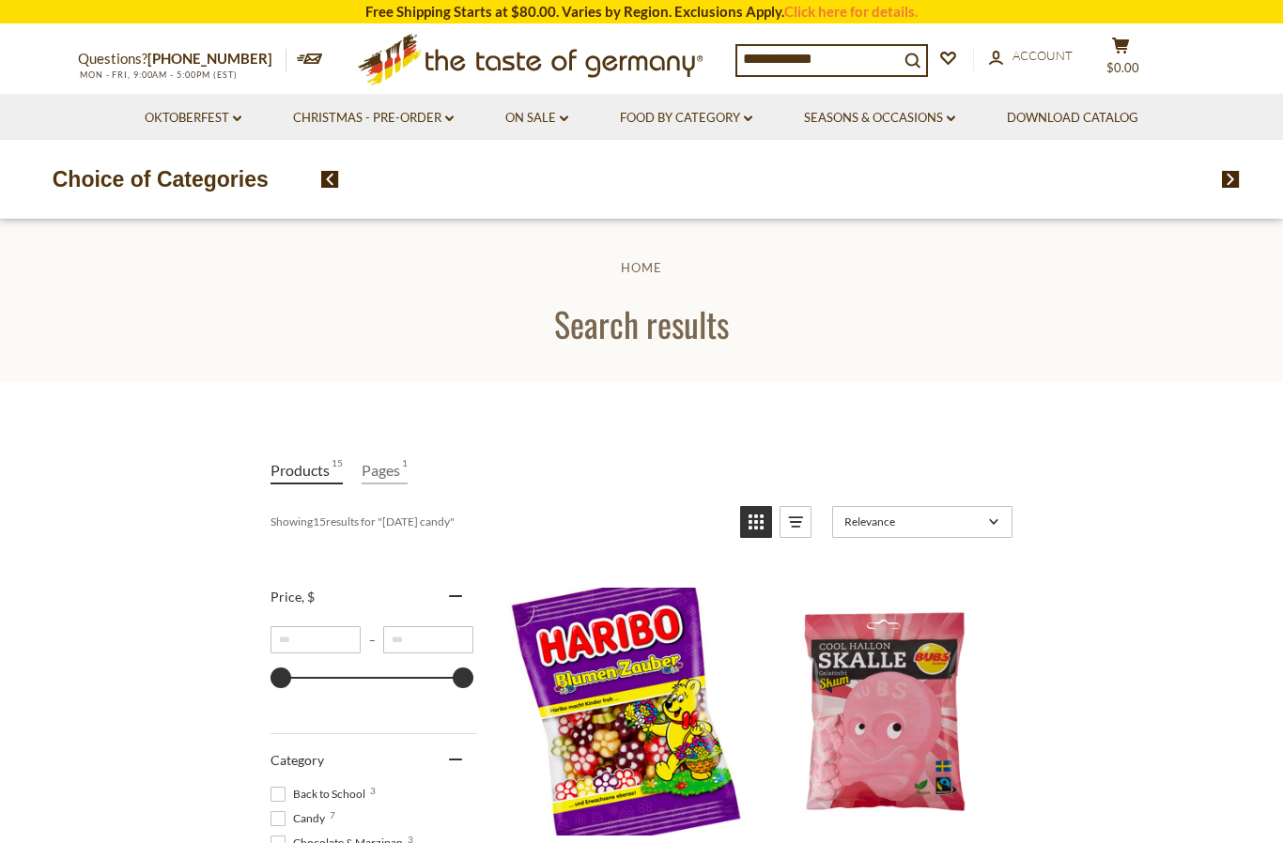
click at [781, 53] on input "**********" at bounding box center [818, 59] width 162 height 26
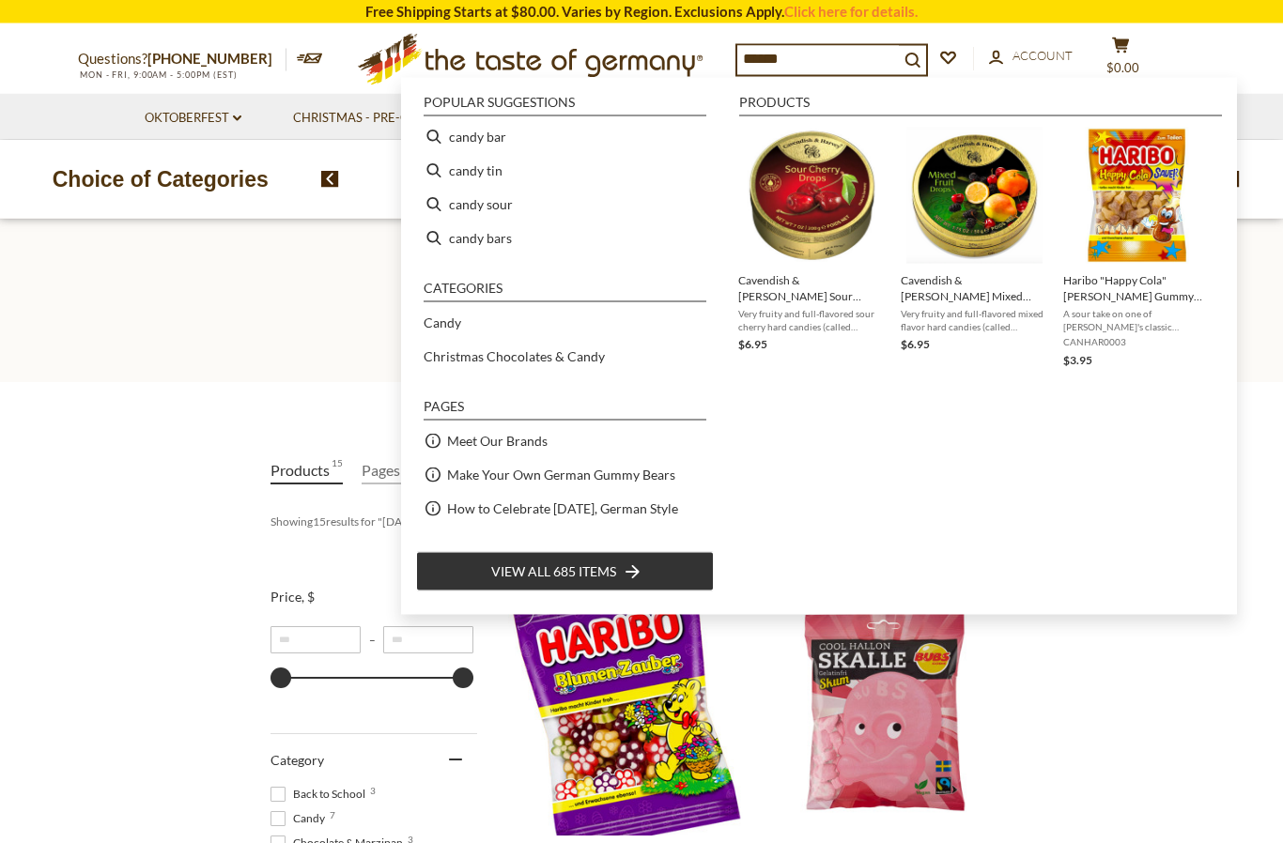
click at [799, 54] on input "*****" at bounding box center [818, 59] width 162 height 26
type input "*"
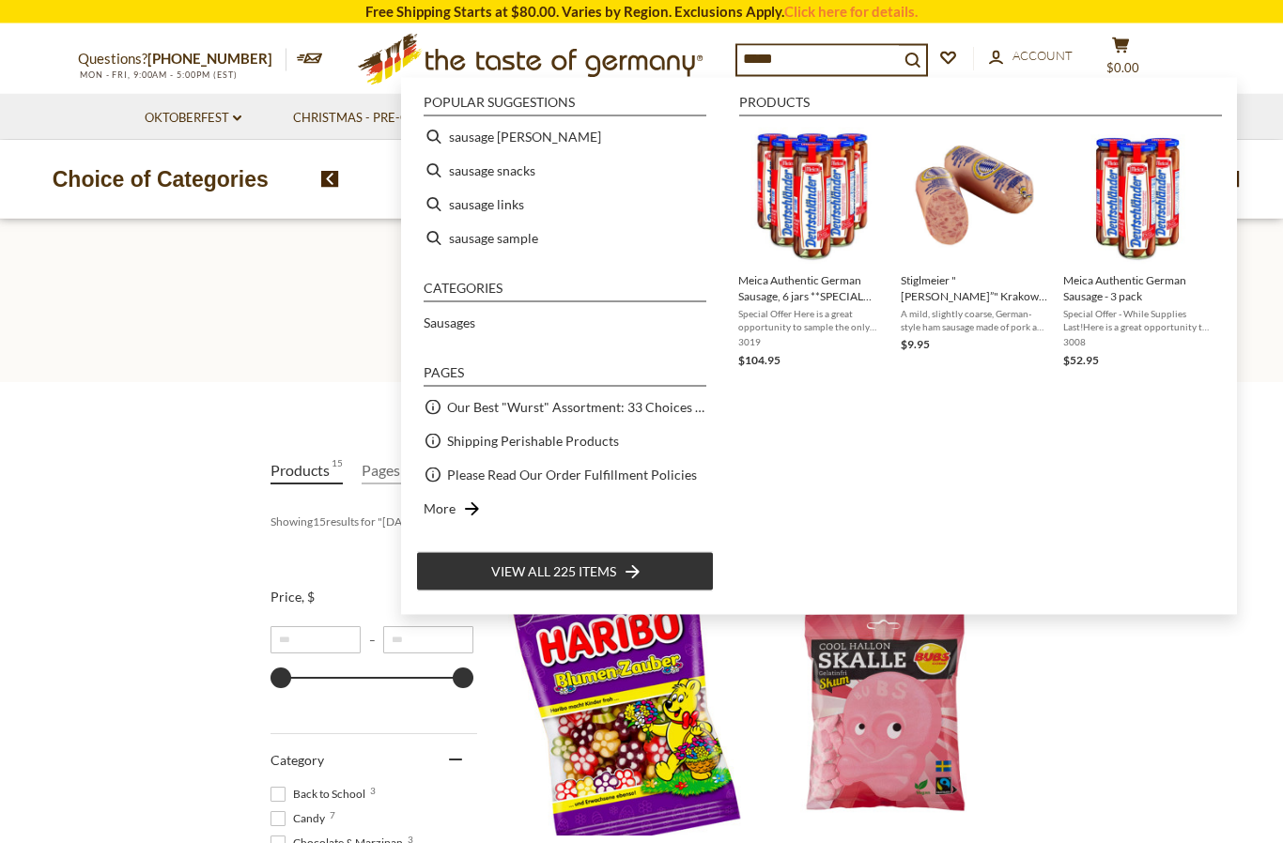
type input "****"
click at [812, 244] on img "Meica Authentic German Sausage, 6 jars **SPECIAL PRICING**" at bounding box center [812, 196] width 136 height 136
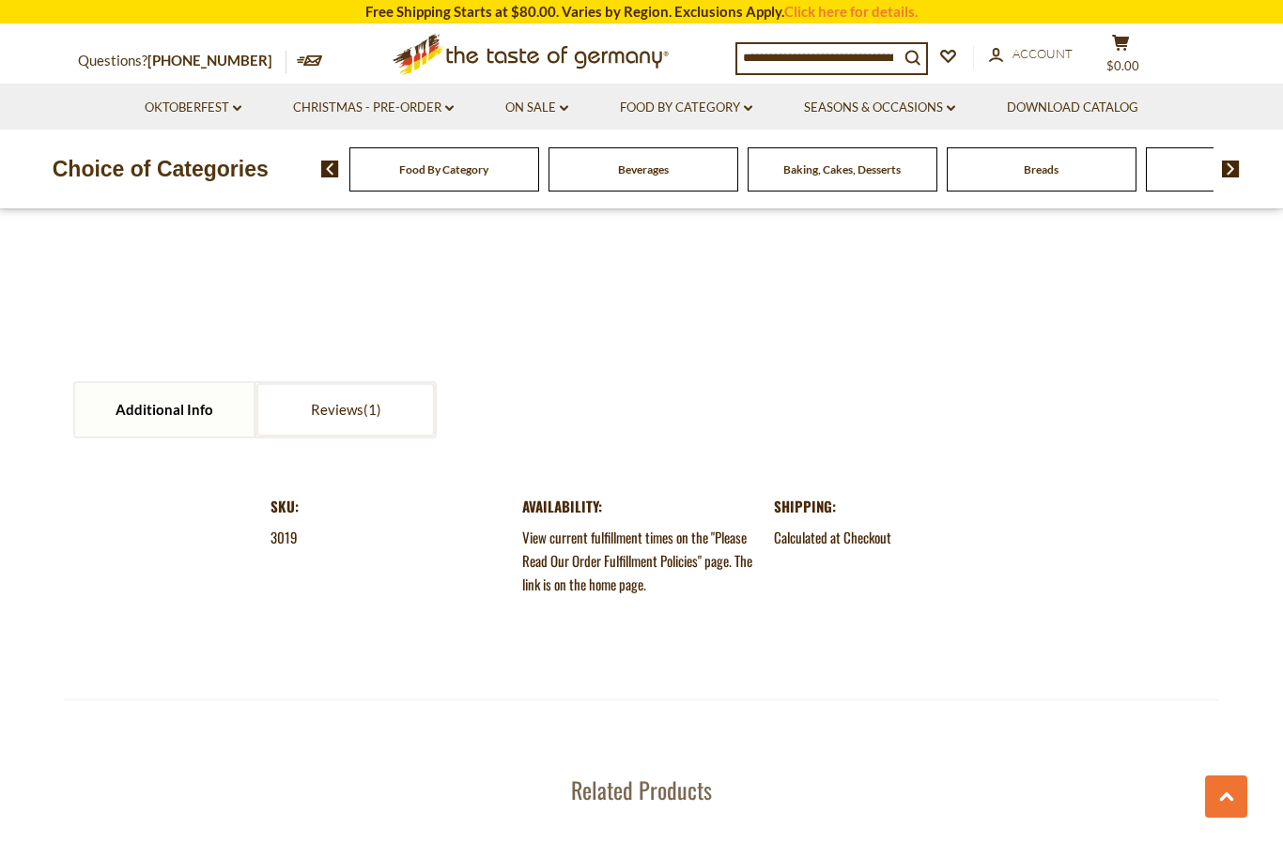
scroll to position [1906, 0]
